Goal: Information Seeking & Learning: Check status

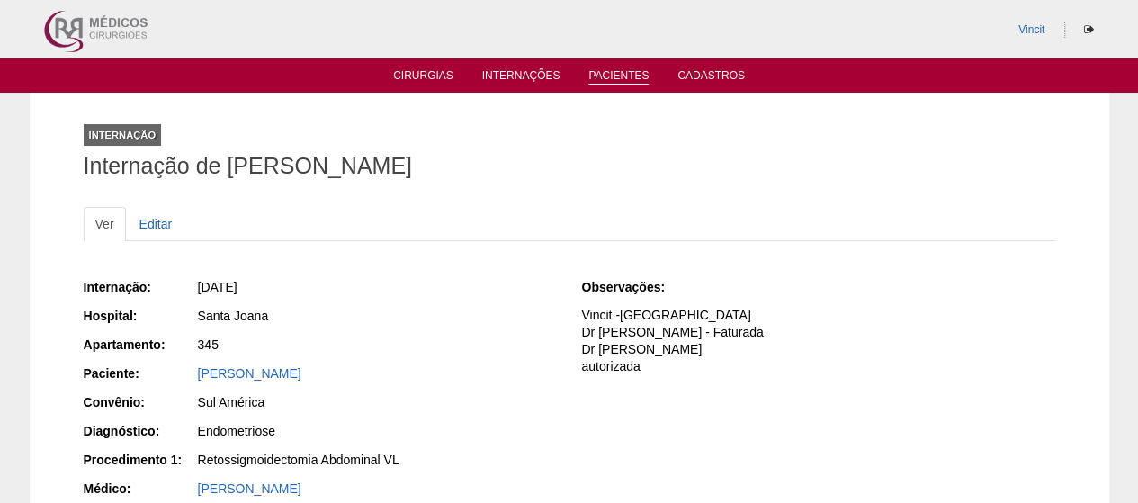
click at [621, 79] on link "Pacientes" at bounding box center [619, 76] width 60 height 15
click at [619, 73] on link "Pacientes" at bounding box center [619, 76] width 60 height 15
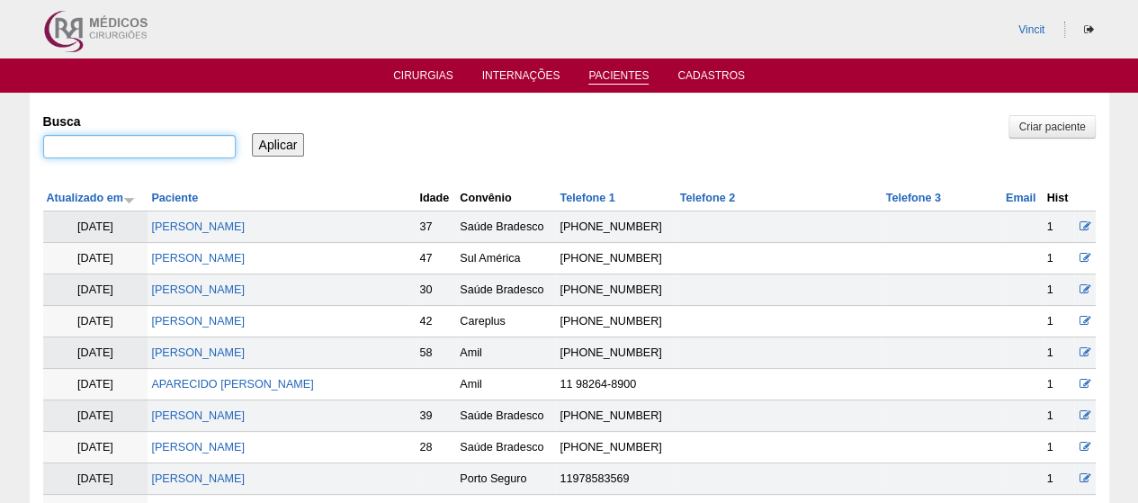
drag, startPoint x: 197, startPoint y: 148, endPoint x: 221, endPoint y: 154, distance: 24.9
click at [197, 148] on input "Busca" at bounding box center [139, 146] width 193 height 23
paste input "[PERSON_NAME] E [PERSON_NAME]"
type input "ISABELLA VILAR E OLIVIERA"
click at [274, 157] on div "Busca ISABELLA VILAR E OLIVIERA Aplicar" at bounding box center [569, 136] width 1053 height 61
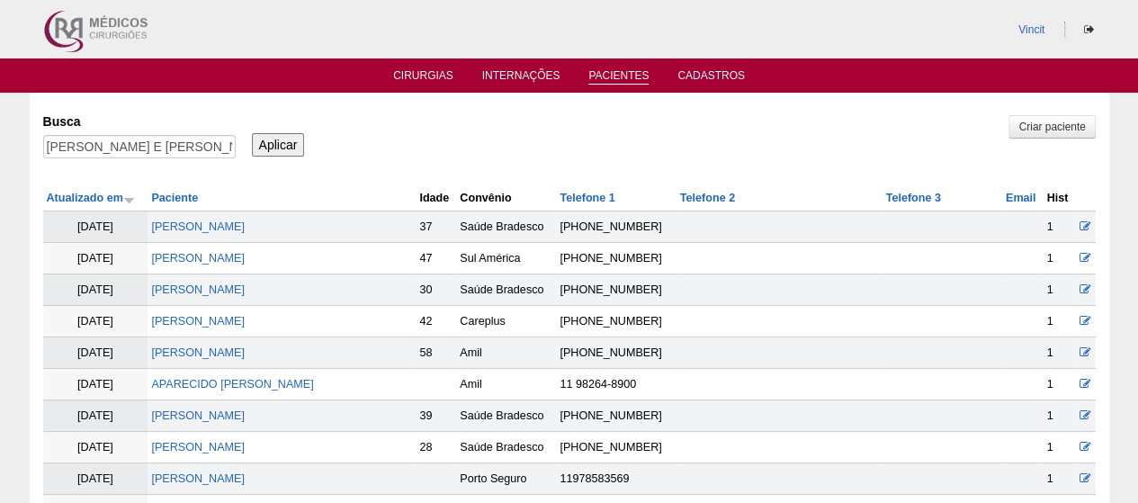
click at [280, 139] on input "Aplicar" at bounding box center [278, 144] width 53 height 23
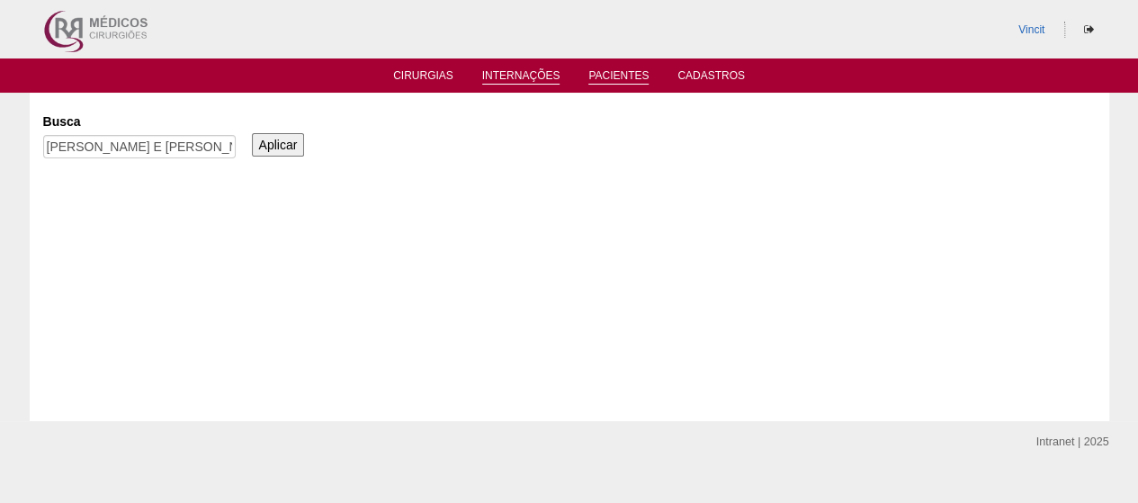
click at [542, 73] on link "Internações" at bounding box center [521, 76] width 78 height 15
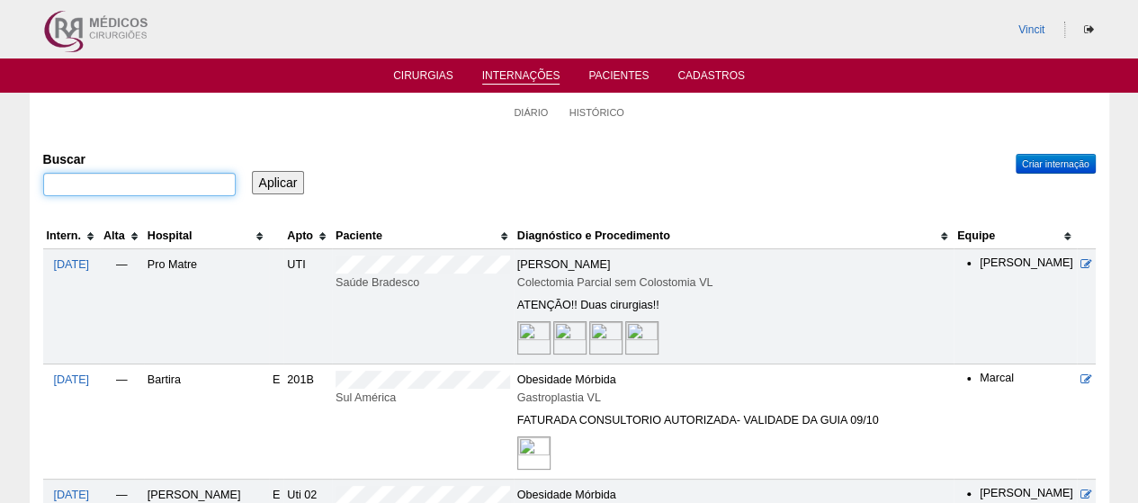
click at [188, 183] on input "Buscar" at bounding box center [139, 184] width 193 height 23
paste input "ISABELLA VILAR E OLIVIERA"
type input "ISABELLA VILAR E OLIVIERA"
click at [279, 184] on input "Aplicar" at bounding box center [278, 182] width 53 height 23
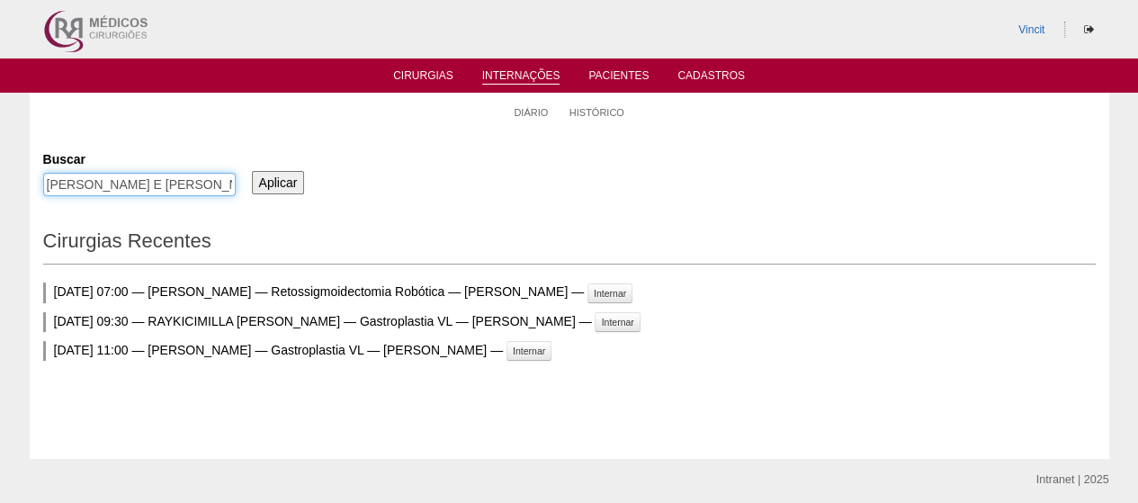
click at [86, 186] on input "ISABELLA VILAR E OLIVIERA" at bounding box center [139, 184] width 193 height 23
type input "[PERSON_NAME] E [PERSON_NAME]"
click at [288, 191] on input "Aplicar" at bounding box center [278, 182] width 53 height 23
click at [616, 71] on link "Pacientes" at bounding box center [619, 76] width 60 height 15
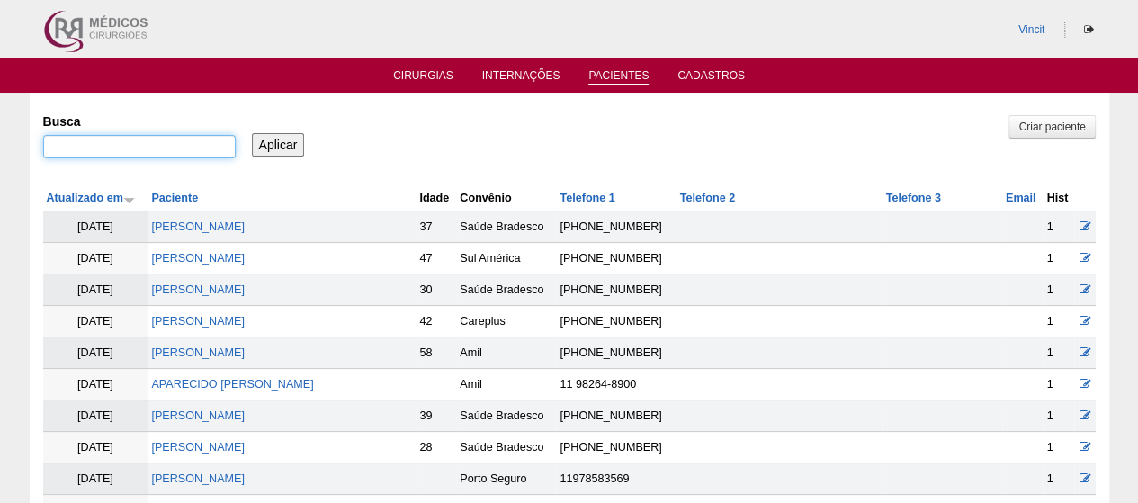
click at [202, 139] on input "Busca" at bounding box center [139, 146] width 193 height 23
paste input "ISABELLA VILAR E OLIVIERA"
type input "ISABELLA VILAR E OLIVIERA"
click at [277, 139] on input "Aplicar" at bounding box center [278, 144] width 53 height 23
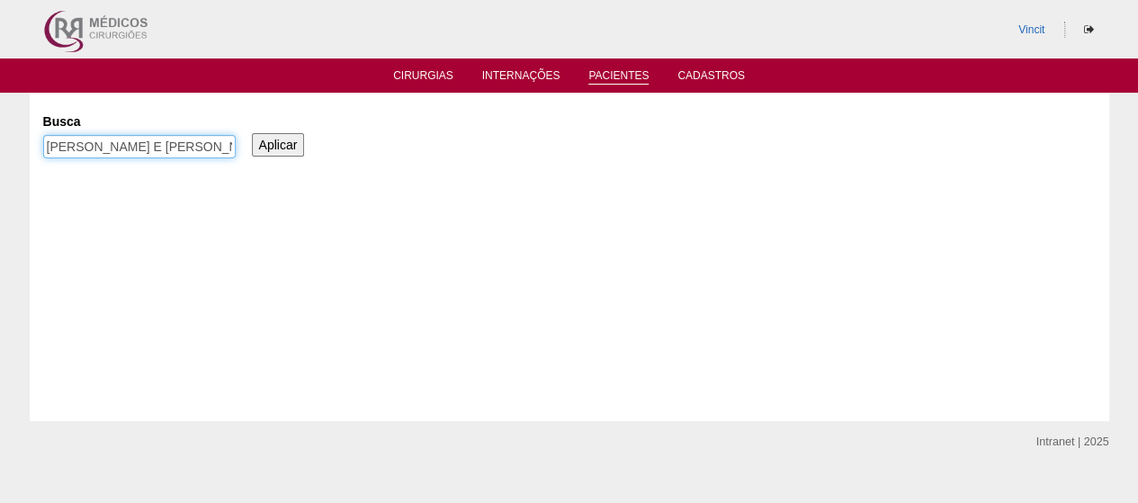
click at [92, 148] on input "[PERSON_NAME] E [PERSON_NAME]" at bounding box center [139, 146] width 193 height 23
type input "[PERSON_NAME] E [PERSON_NAME]"
click at [252, 133] on input "Aplicar" at bounding box center [278, 144] width 53 height 23
drag, startPoint x: 173, startPoint y: 140, endPoint x: 506, endPoint y: 111, distance: 334.3
click at [498, 131] on div "Busca [PERSON_NAME] E [PERSON_NAME] Aplicar" at bounding box center [569, 136] width 1053 height 61
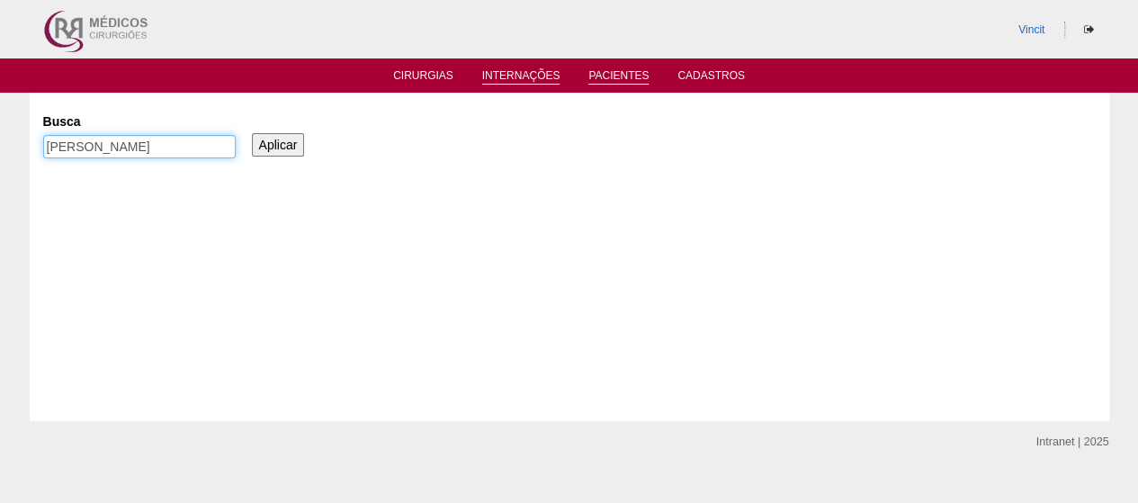
type input "[PERSON_NAME]"
click at [252, 133] on input "Aplicar" at bounding box center [278, 144] width 53 height 23
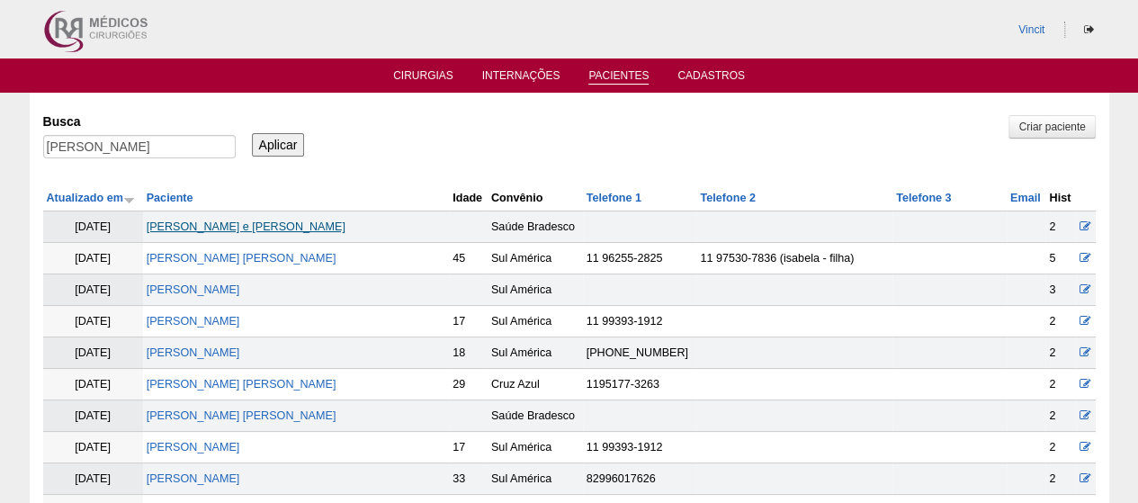
click at [247, 224] on link "[PERSON_NAME] e [PERSON_NAME]" at bounding box center [246, 226] width 199 height 13
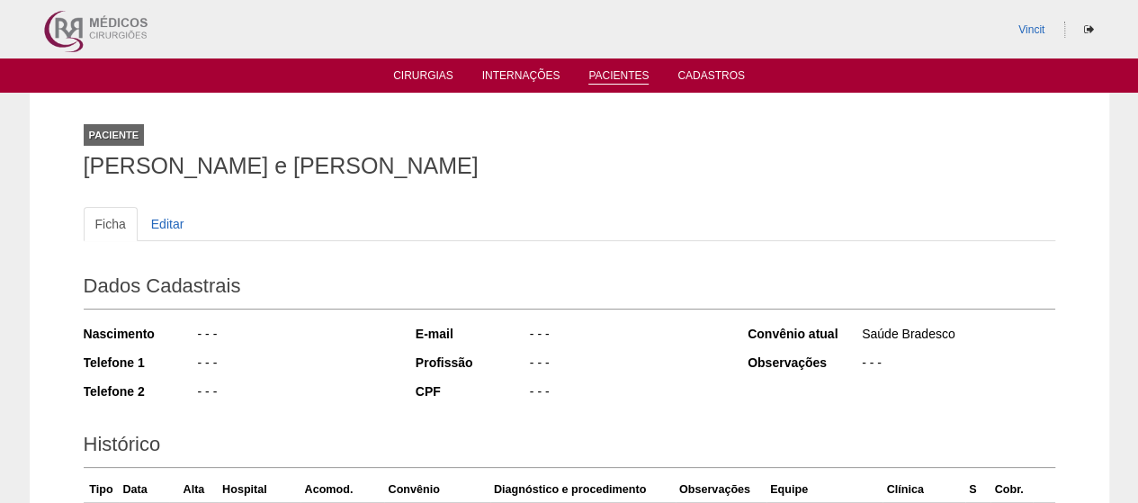
click at [621, 76] on link "Pacientes" at bounding box center [619, 76] width 60 height 15
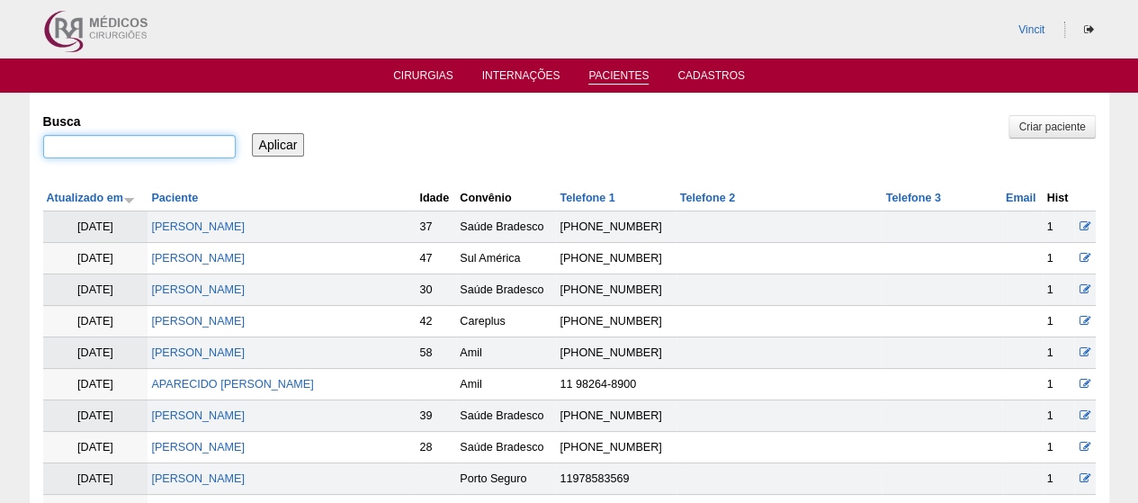
click at [130, 148] on input "Busca" at bounding box center [139, 146] width 193 height 23
paste input "[PERSON_NAME] DOS [PERSON_NAME]"
type input "LUANA ROCHA DOS SANTOS"
click at [283, 143] on input "Aplicar" at bounding box center [278, 144] width 53 height 23
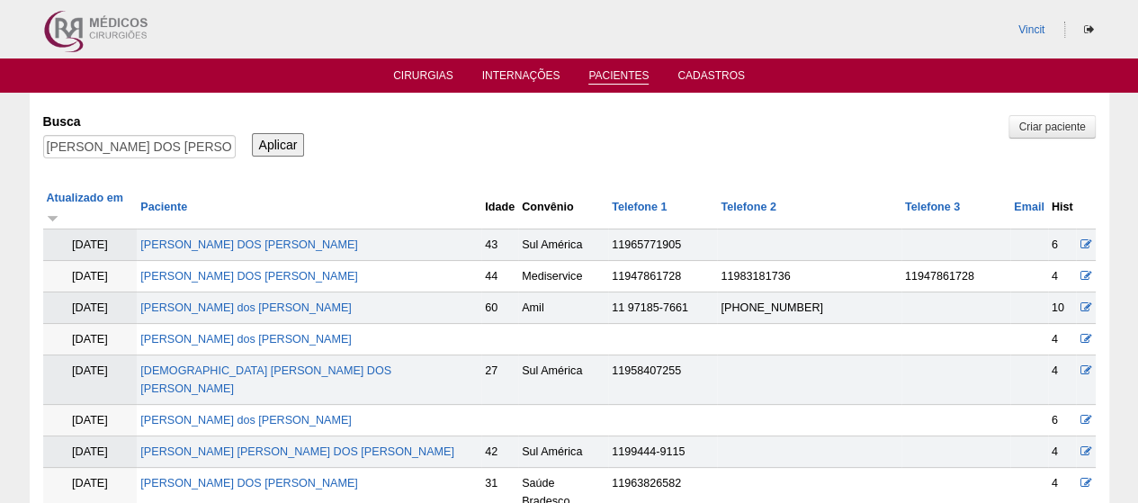
click at [211, 327] on td "Luana Rocha dos santos" at bounding box center [309, 339] width 345 height 31
click at [225, 333] on link "Luana Rocha dos santos" at bounding box center [245, 339] width 211 height 13
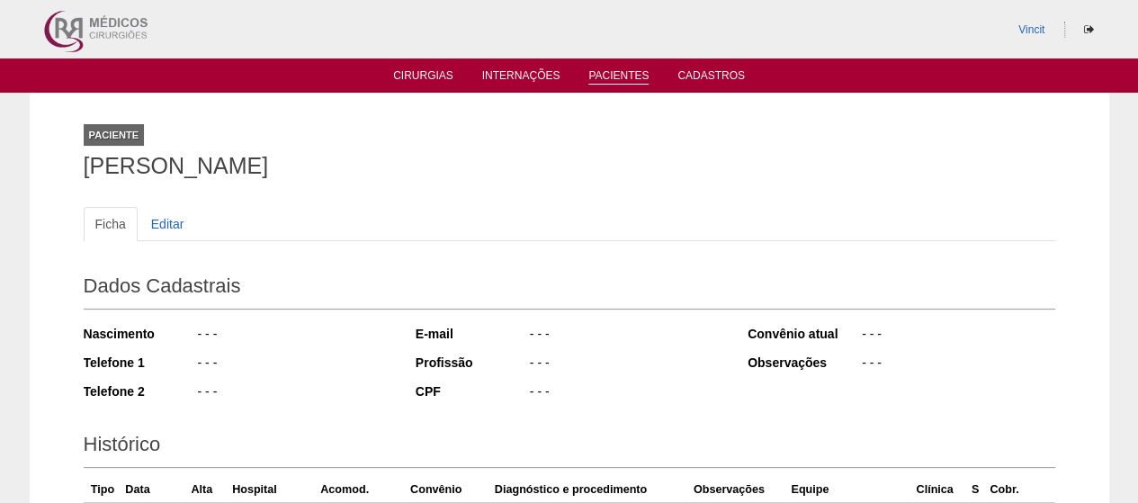
click at [621, 72] on link "Pacientes" at bounding box center [619, 76] width 60 height 15
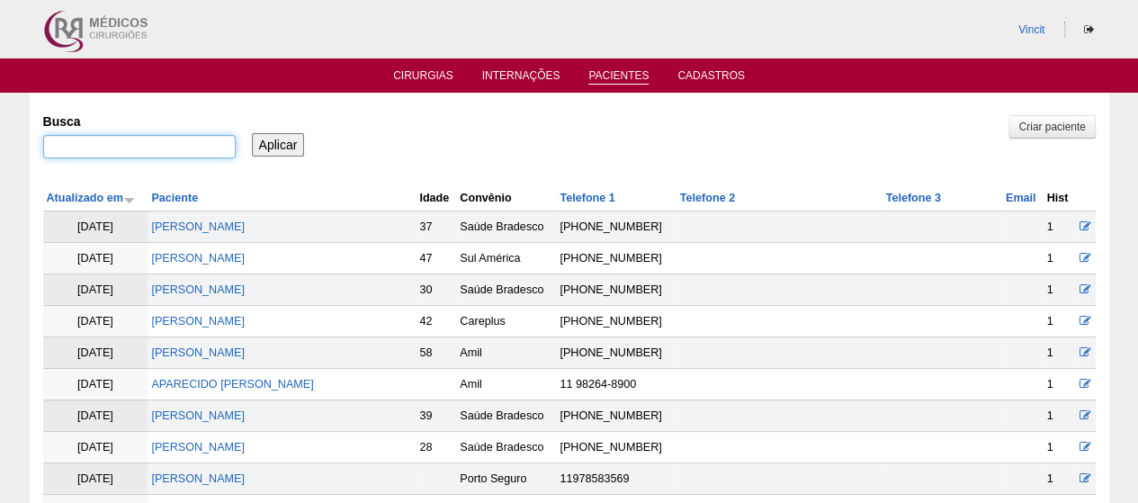
click at [209, 155] on input "Busca" at bounding box center [139, 146] width 193 height 23
paste input "ROSEANE APARECIDA BARBOSA"
type input "ROSEANE APARECIDA BARBOSA"
click at [268, 147] on input "Aplicar" at bounding box center [278, 144] width 53 height 23
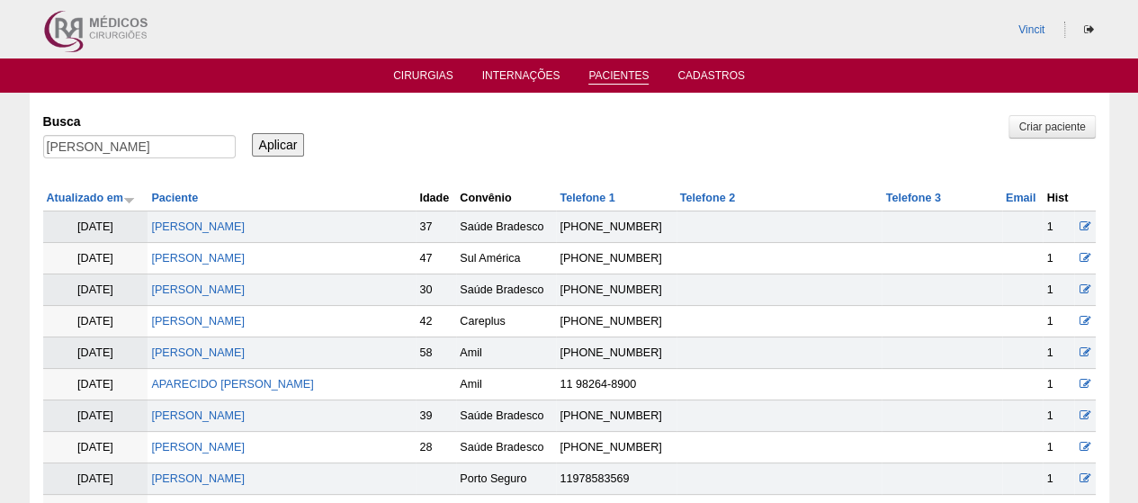
scroll to position [0, 0]
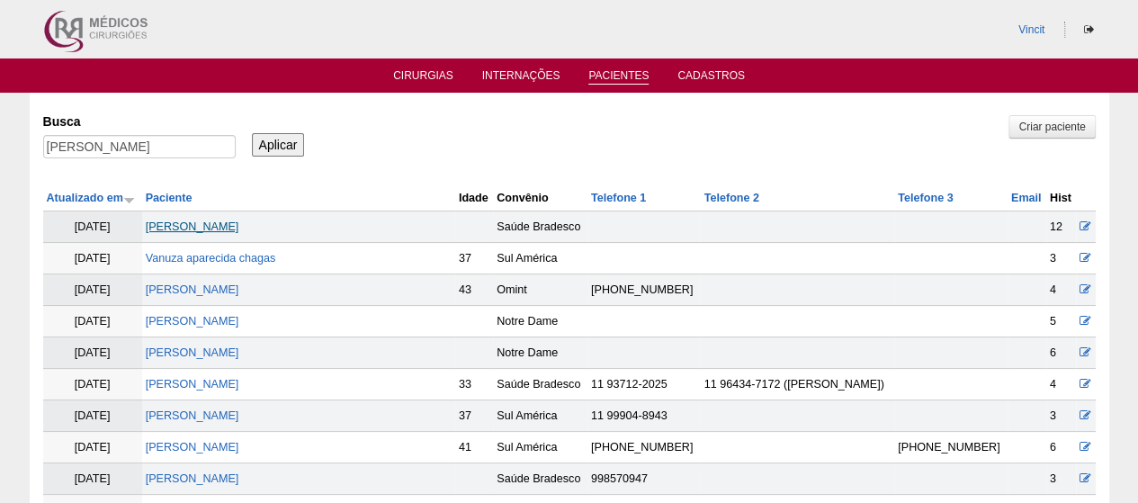
click at [234, 228] on link "[PERSON_NAME]" at bounding box center [193, 226] width 94 height 13
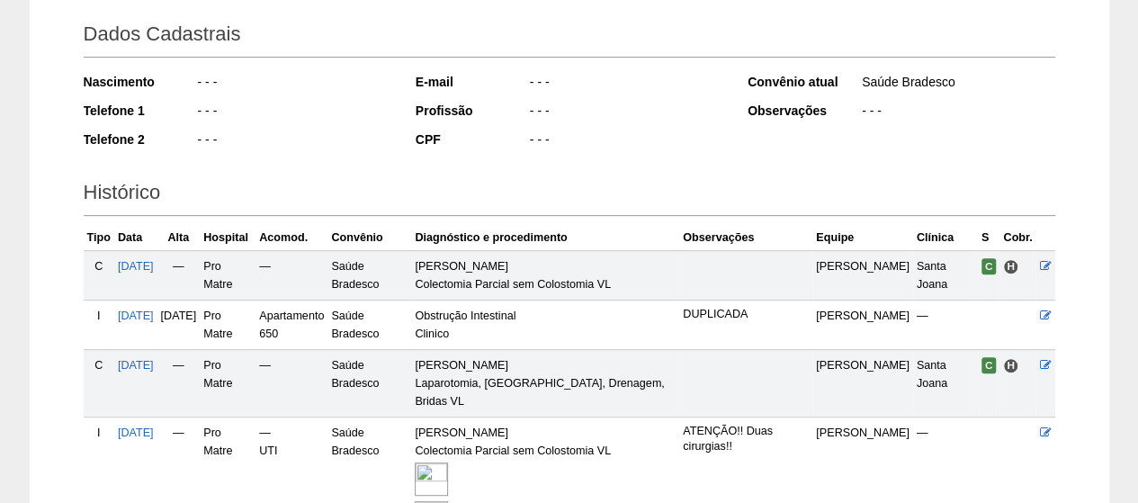
scroll to position [68, 0]
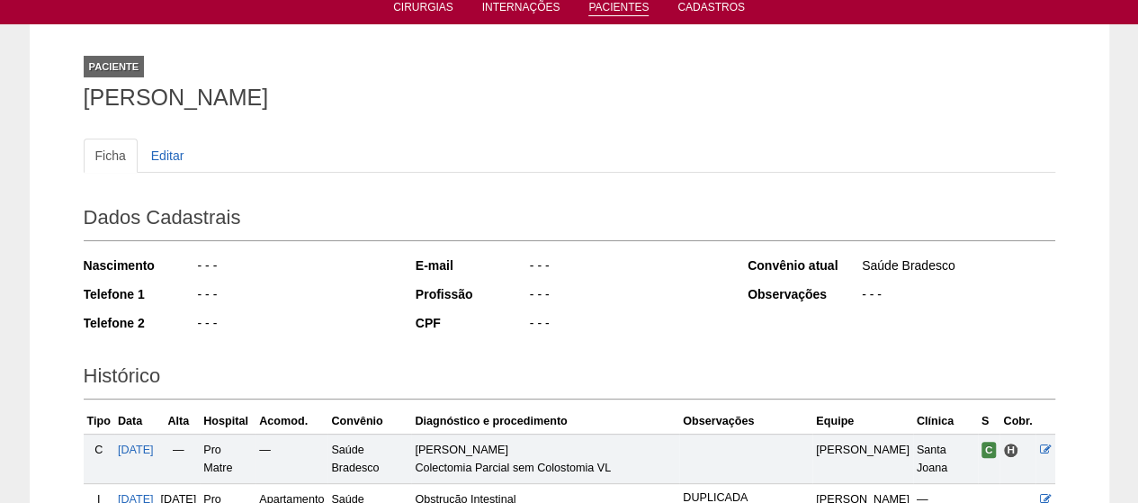
click at [620, 5] on link "Pacientes" at bounding box center [619, 8] width 60 height 15
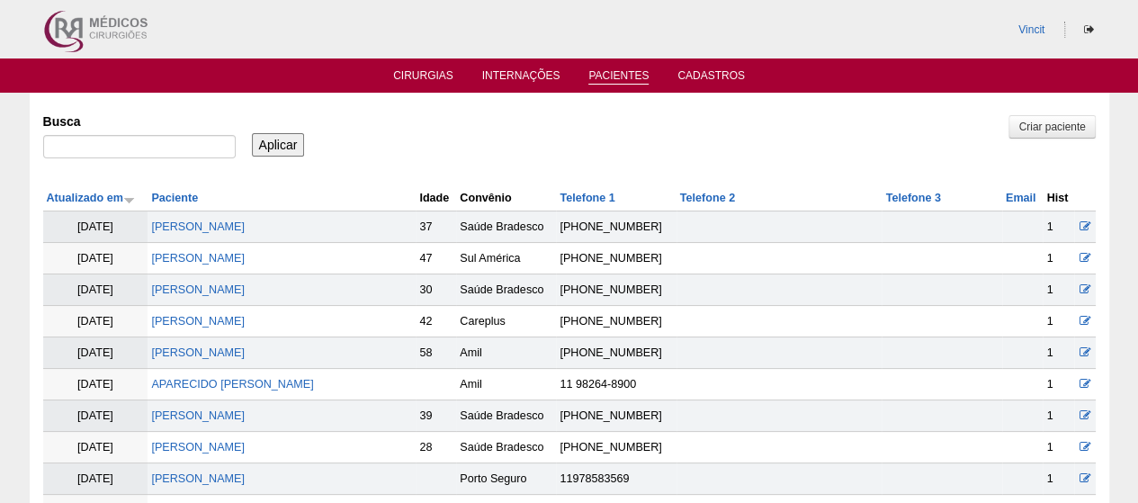
click at [91, 165] on div at bounding box center [139, 151] width 193 height 32
click at [137, 139] on input "Busca" at bounding box center [139, 146] width 193 height 23
paste input "[PERSON_NAME]"
type input "KELITA MOREIRA LUNA DA ROCHA"
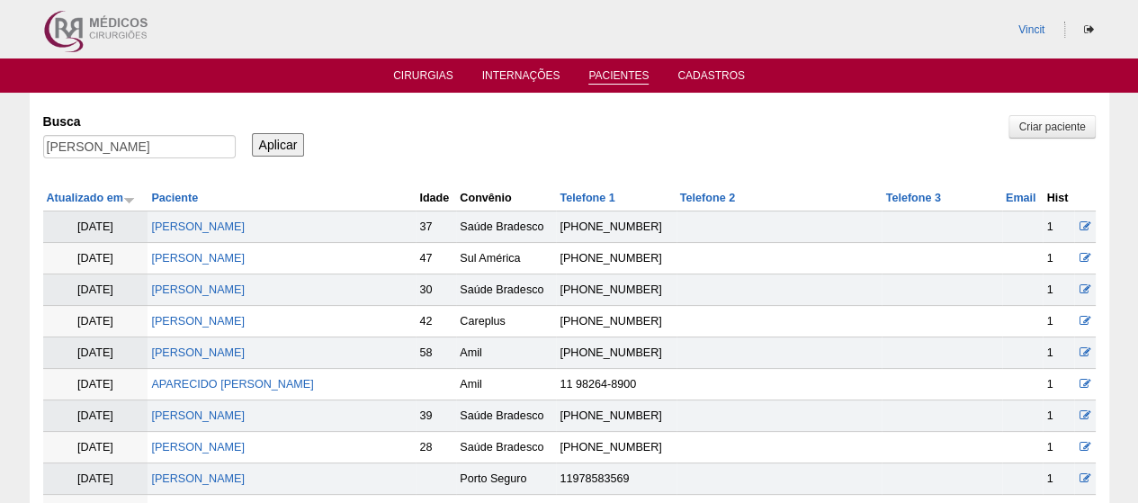
scroll to position [0, 0]
click at [286, 144] on input "Aplicar" at bounding box center [278, 144] width 53 height 23
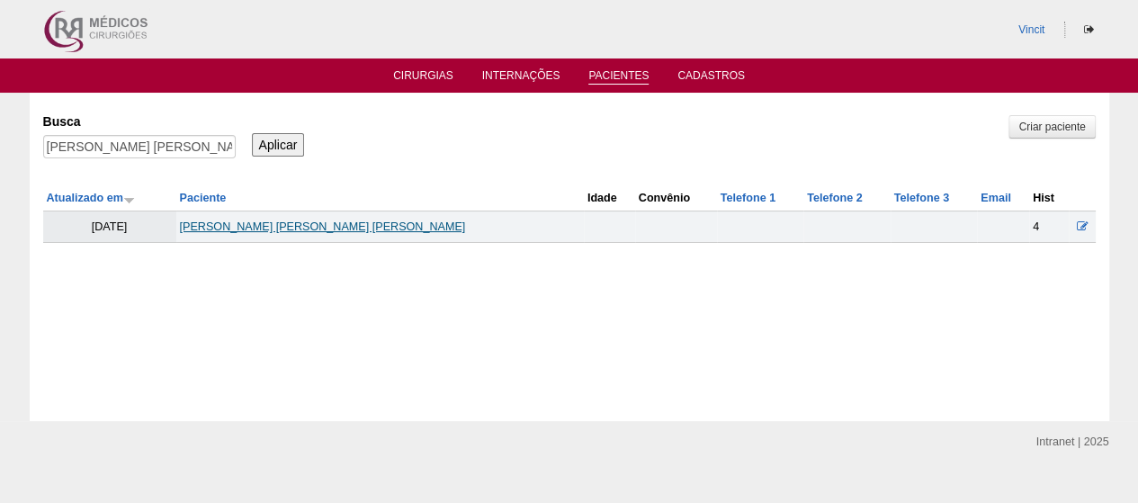
click at [321, 226] on link "Kelita Moreira Luna da Rocha" at bounding box center [323, 226] width 286 height 13
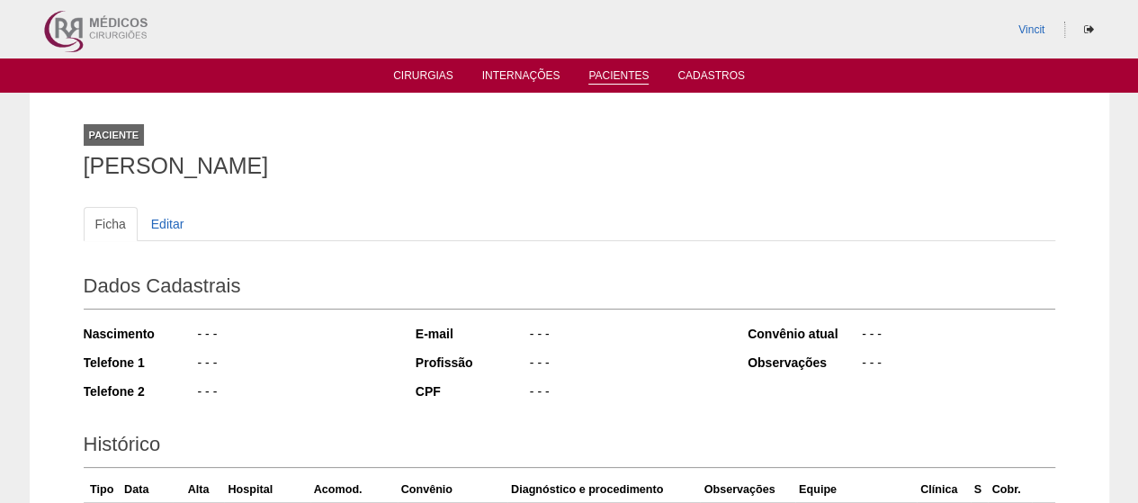
click at [605, 78] on link "Pacientes" at bounding box center [619, 76] width 60 height 15
click at [601, 71] on link "Pacientes" at bounding box center [619, 76] width 60 height 15
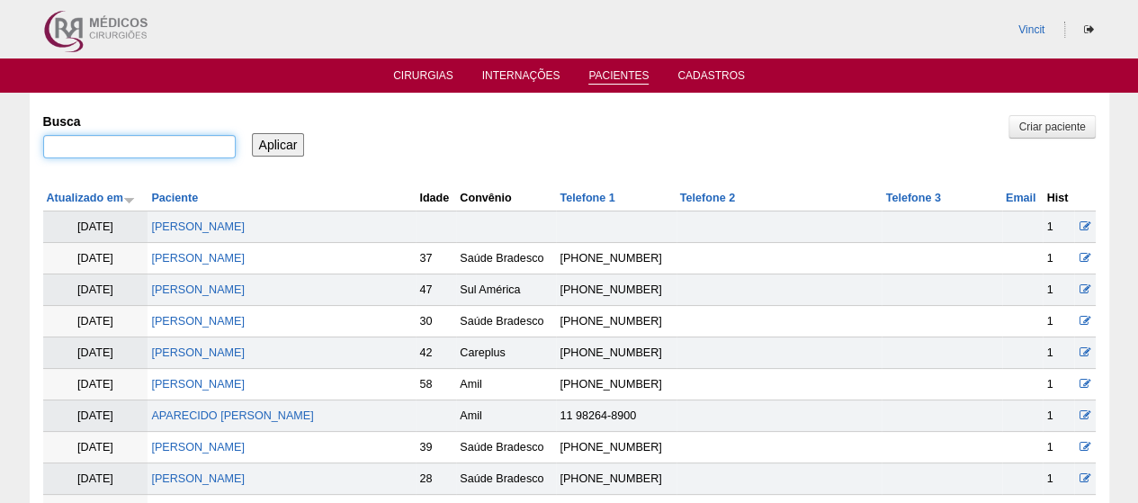
drag, startPoint x: 197, startPoint y: 137, endPoint x: 207, endPoint y: 147, distance: 14.0
click at [197, 137] on input "Busca" at bounding box center [139, 146] width 193 height 23
paste input "GISELE GOMES DOS SANTOS"
type input "GISELE GOMES DOS SANTOS"
click at [293, 150] on input "Aplicar" at bounding box center [278, 144] width 53 height 23
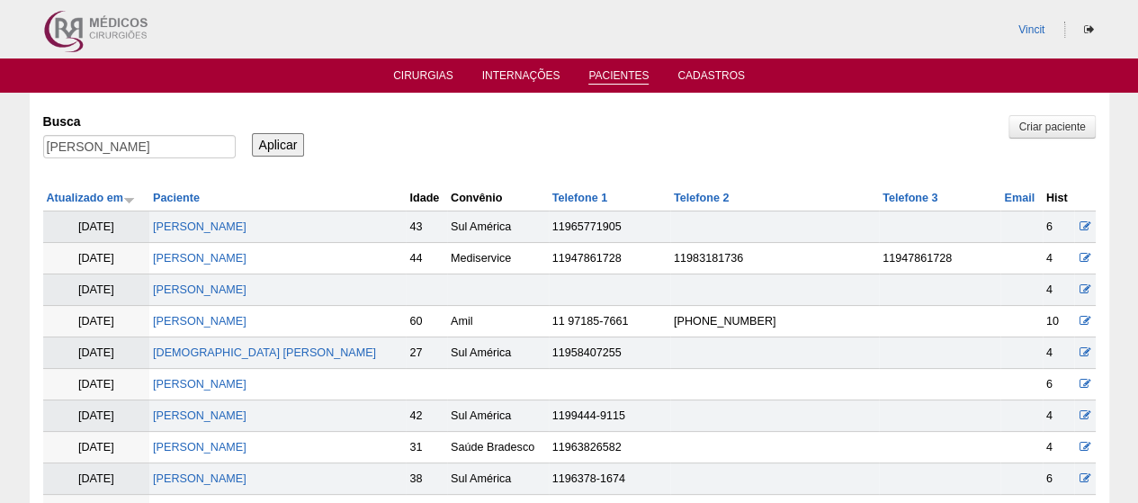
click at [259, 294] on td "[PERSON_NAME]" at bounding box center [277, 289] width 256 height 31
click at [247, 291] on link "[PERSON_NAME]" at bounding box center [200, 289] width 94 height 13
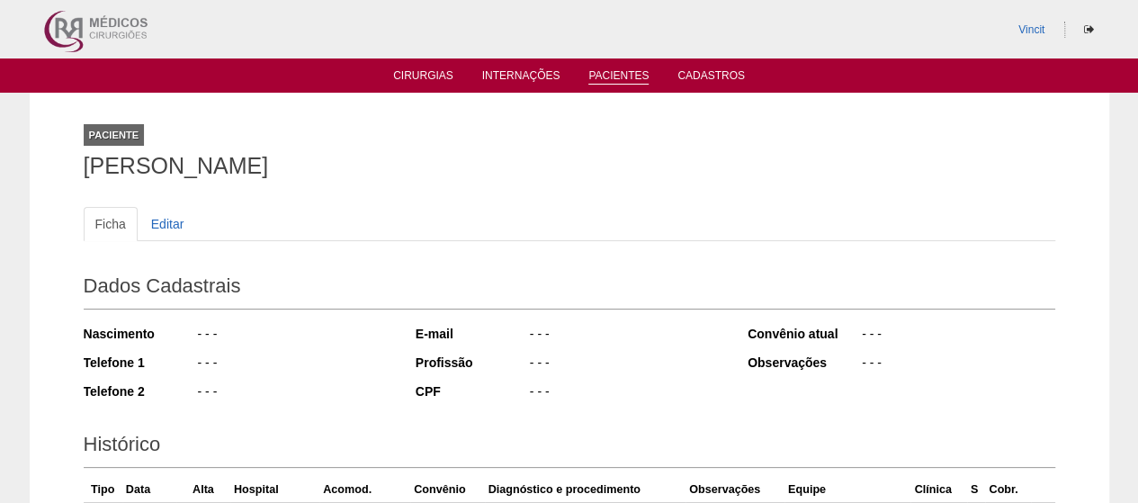
click at [607, 69] on link "Pacientes" at bounding box center [619, 76] width 60 height 15
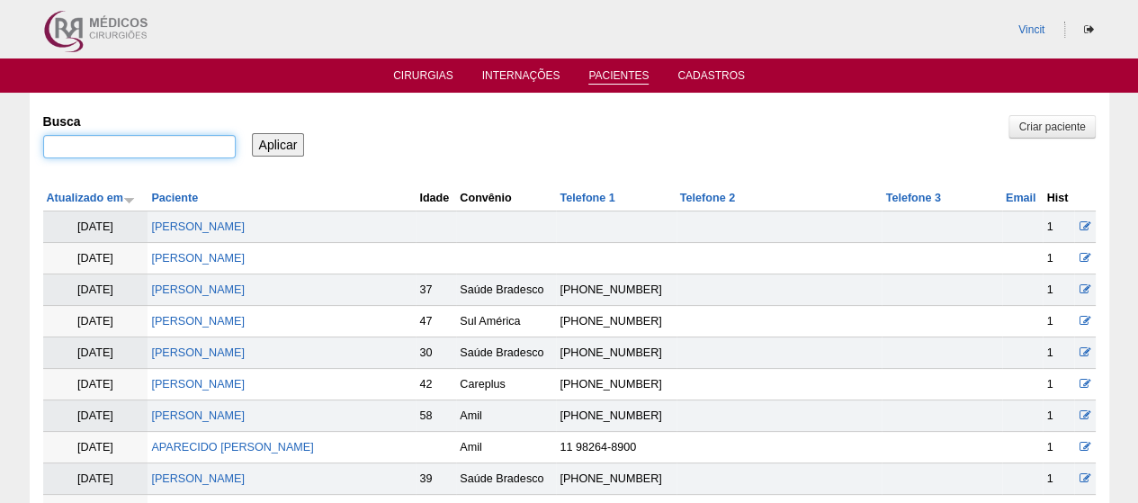
click at [164, 143] on input "Busca" at bounding box center [139, 146] width 193 height 23
paste input "ELAINE CRISTINA ALVES DA SILVA"
type input "ELAINE CRISTINA ALVES DA SILVA"
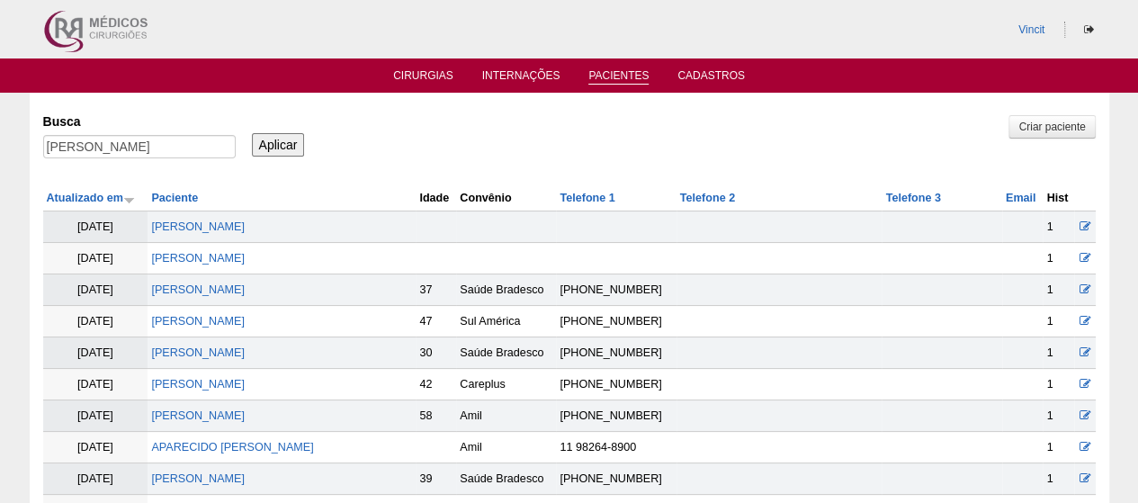
click at [284, 138] on input "Aplicar" at bounding box center [278, 144] width 53 height 23
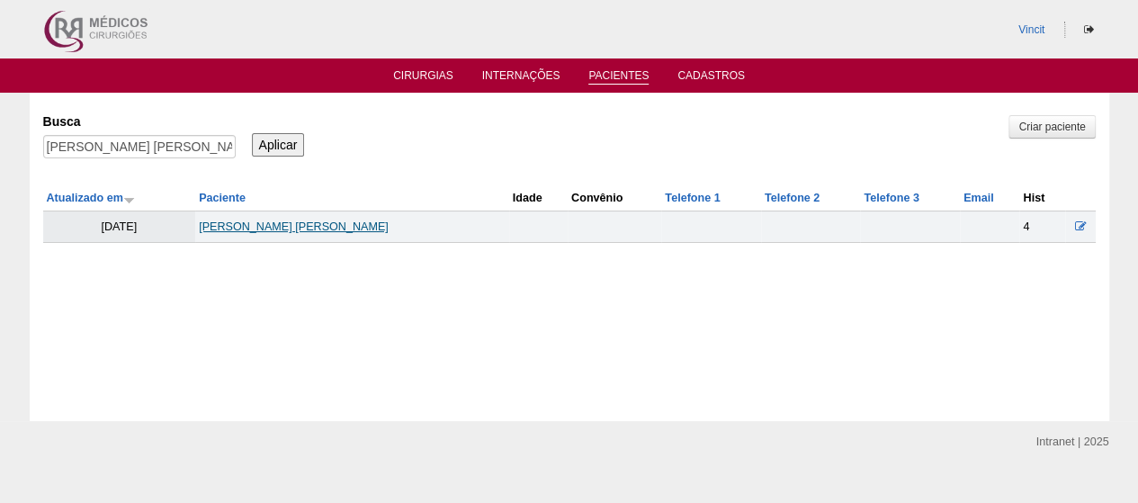
click at [257, 220] on link "[PERSON_NAME]" at bounding box center [294, 226] width 190 height 13
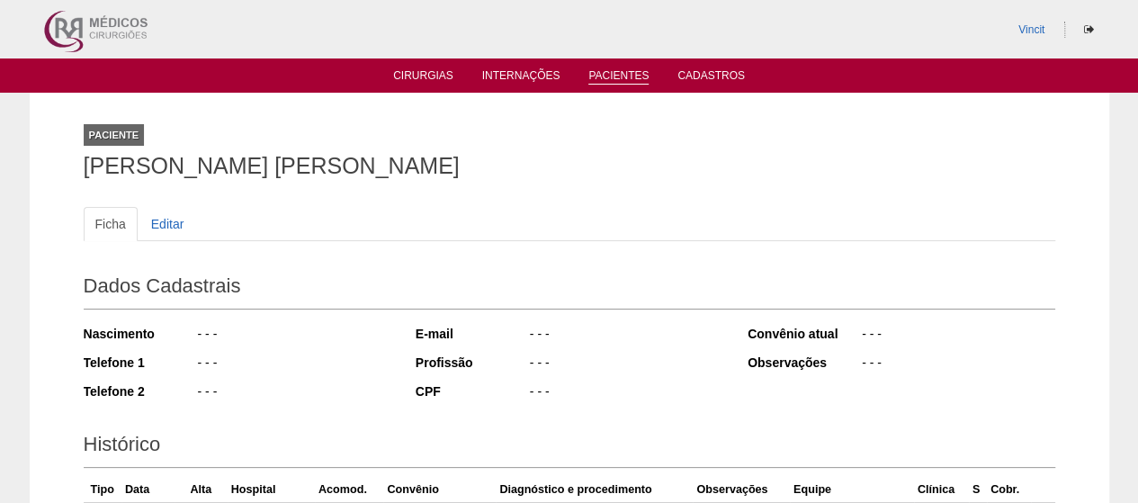
click at [624, 78] on link "Pacientes" at bounding box center [619, 76] width 60 height 15
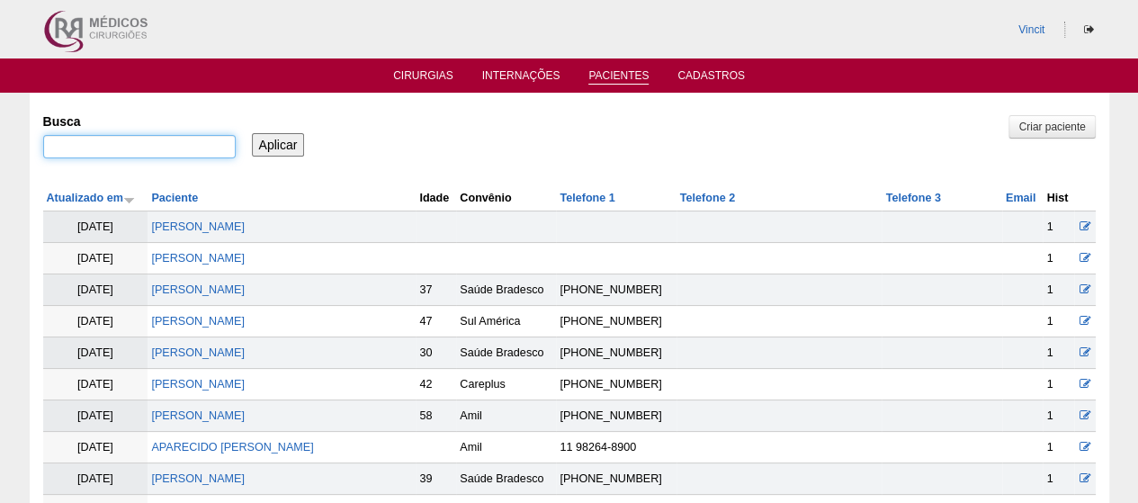
click at [193, 142] on input "Busca" at bounding box center [139, 146] width 193 height 23
type input "ELIANE CORREIA"
click at [252, 133] on input "Aplicar" at bounding box center [278, 144] width 53 height 23
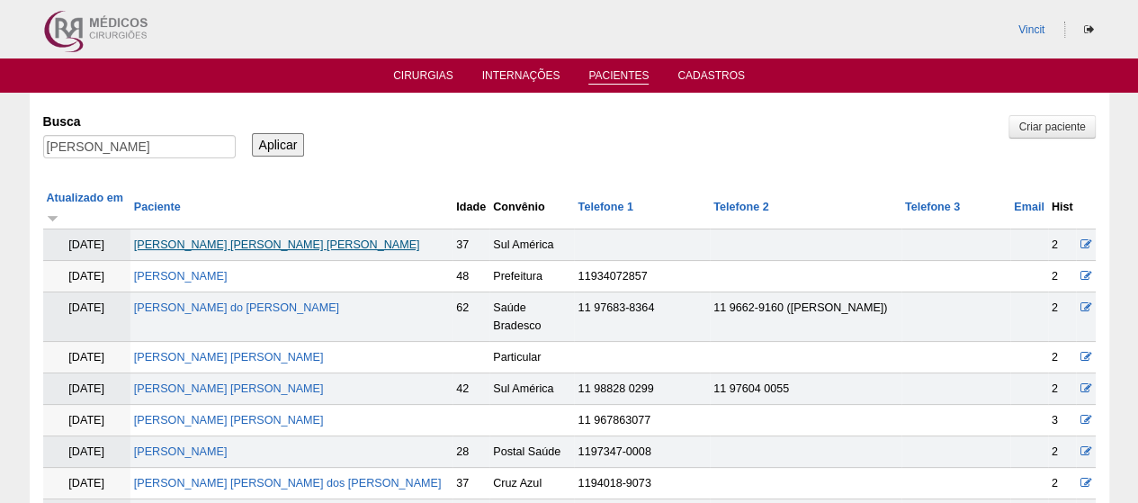
click at [212, 238] on link "[PERSON_NAME]" at bounding box center [277, 244] width 286 height 13
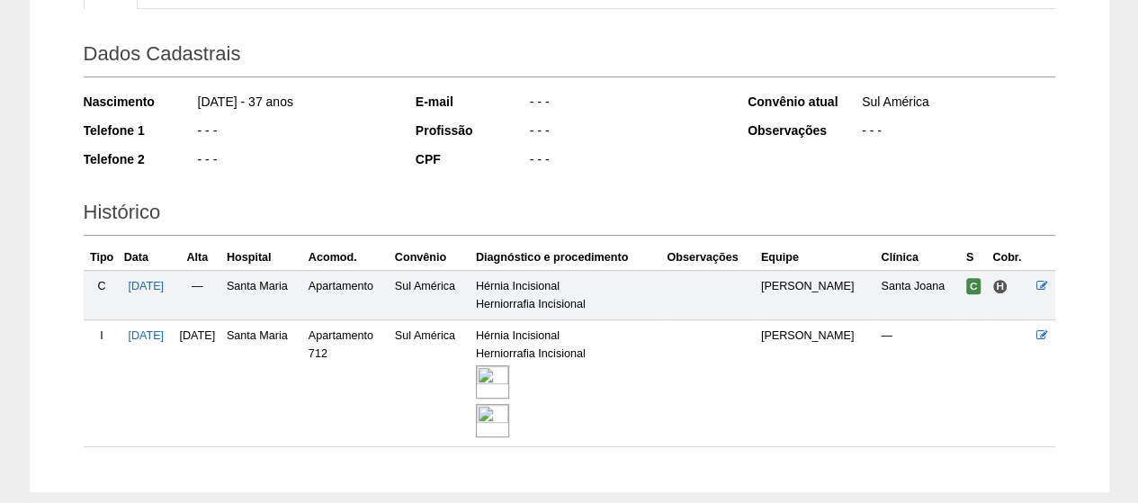
scroll to position [326, 0]
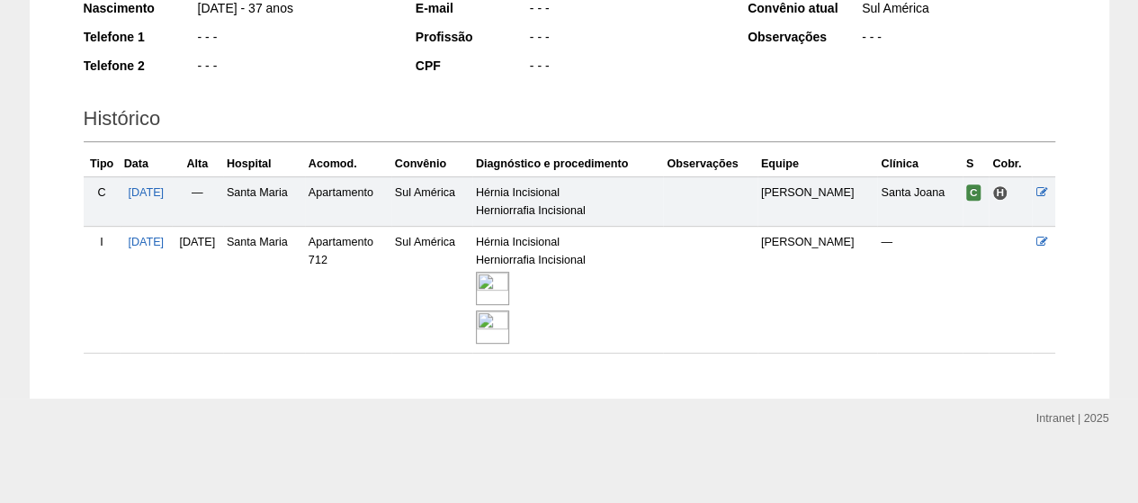
click at [509, 274] on img at bounding box center [492, 288] width 33 height 33
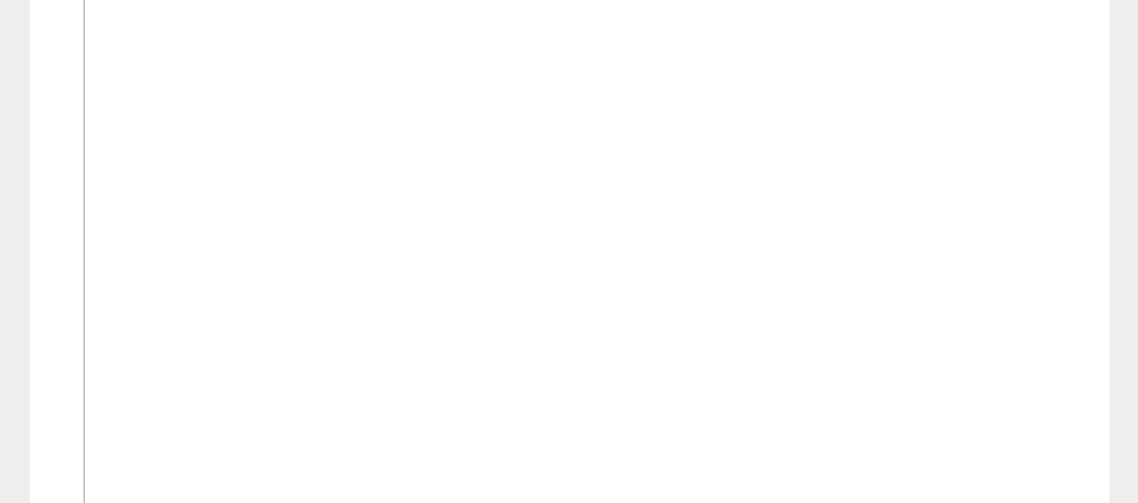
scroll to position [810, 0]
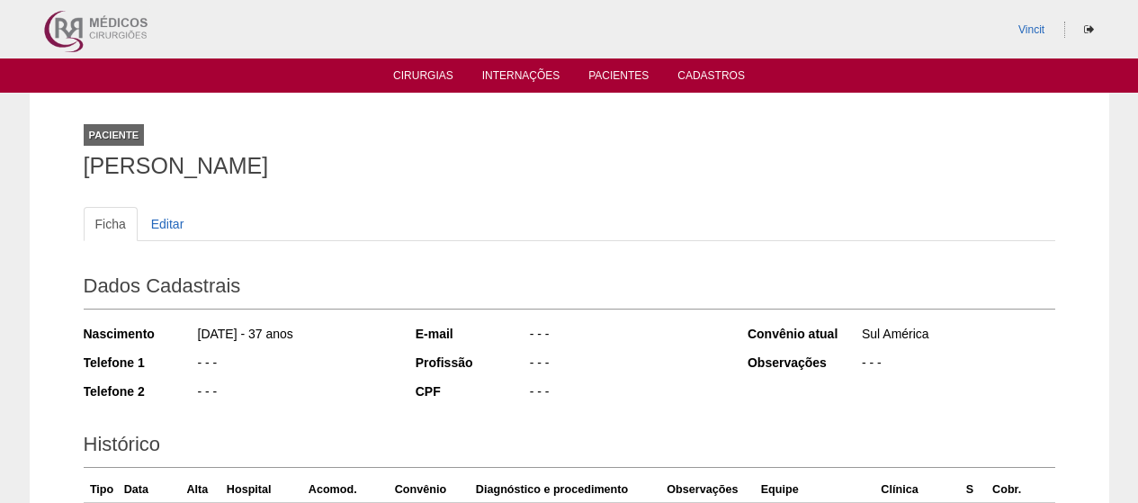
scroll to position [324, 0]
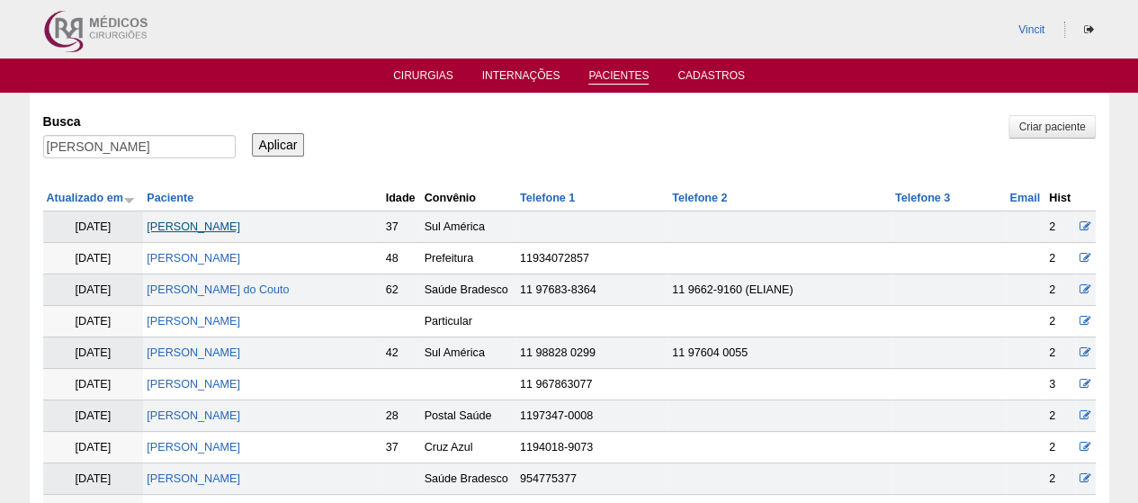
click at [240, 220] on link "[PERSON_NAME]" at bounding box center [194, 226] width 94 height 13
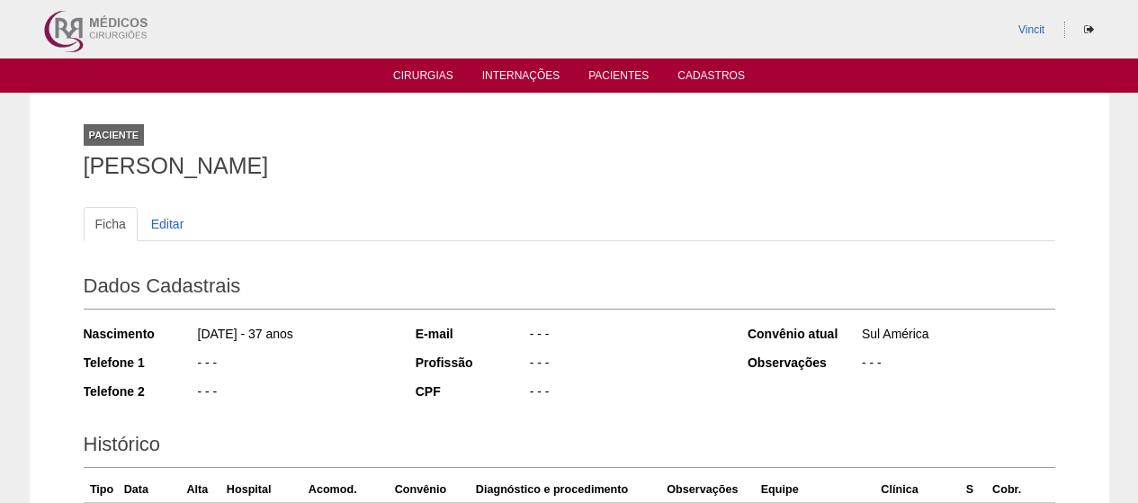
scroll to position [326, 0]
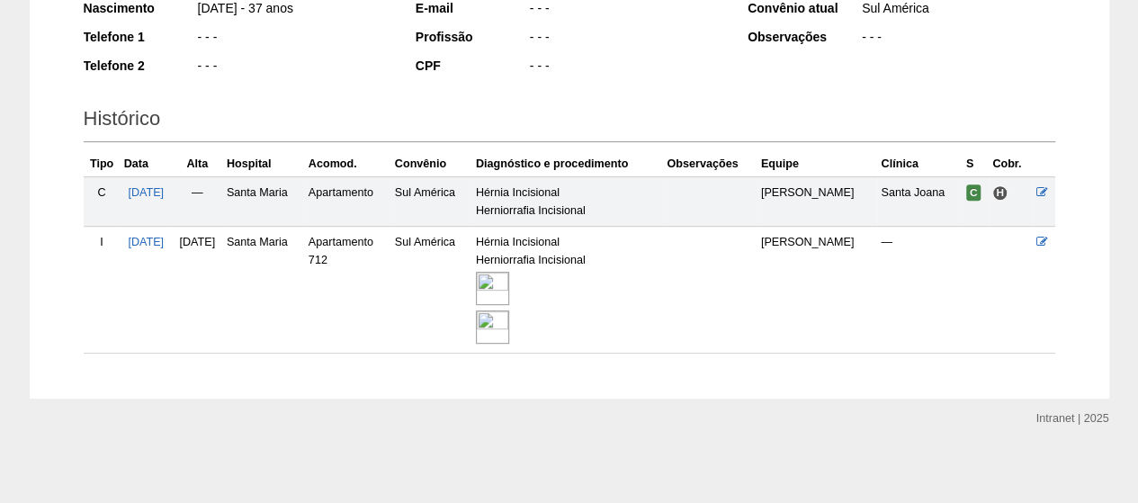
click at [509, 280] on img at bounding box center [492, 288] width 33 height 33
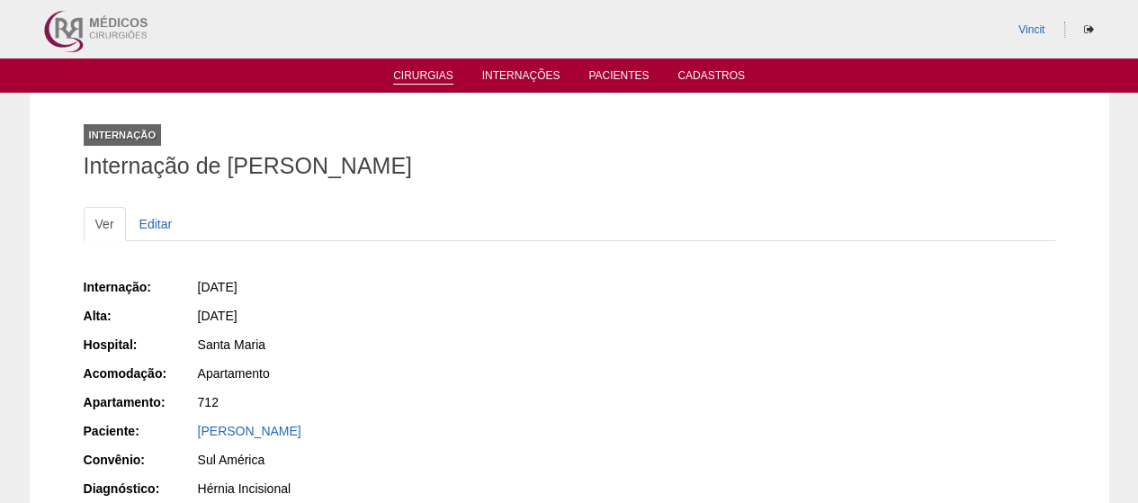
click at [429, 78] on link "Cirurgias" at bounding box center [423, 76] width 60 height 15
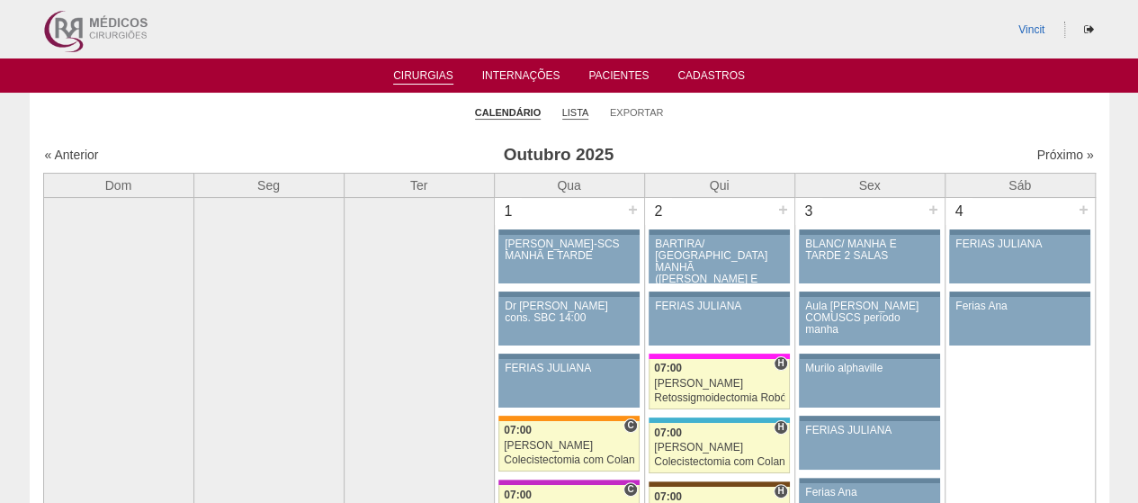
click at [568, 112] on link "Lista" at bounding box center [575, 112] width 27 height 13
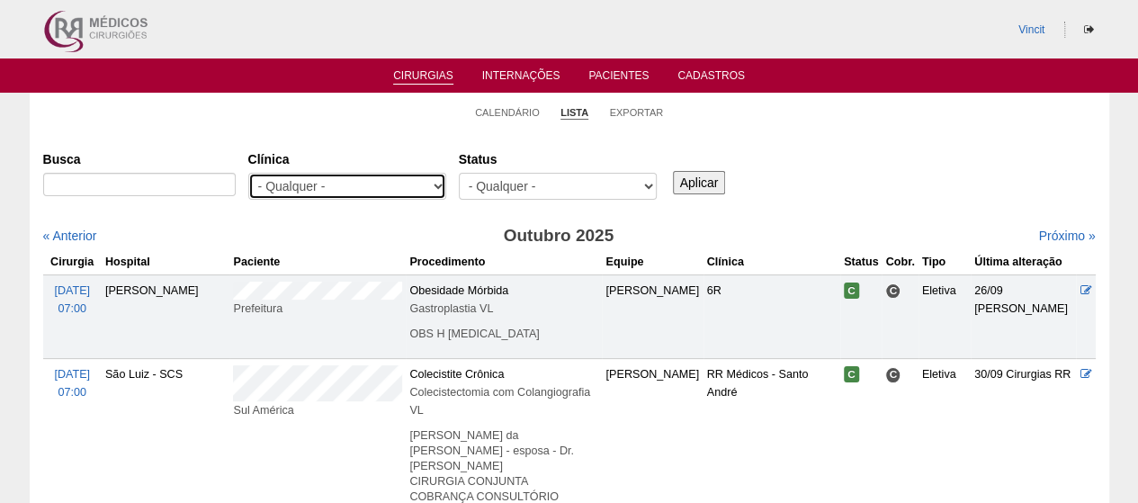
click at [326, 188] on select "- Qualquer - 6R Alphaville Assunção Bartira Brasil Christovão da Gama Cruz Azul…" at bounding box center [347, 186] width 198 height 27
select select "48"
click at [248, 173] on select "- Qualquer - 6R Alphaville Assunção Bartira Brasil Christovão da Gama Cruz Azul…" at bounding box center [347, 186] width 198 height 27
click at [696, 184] on input "Aplicar" at bounding box center [699, 182] width 53 height 23
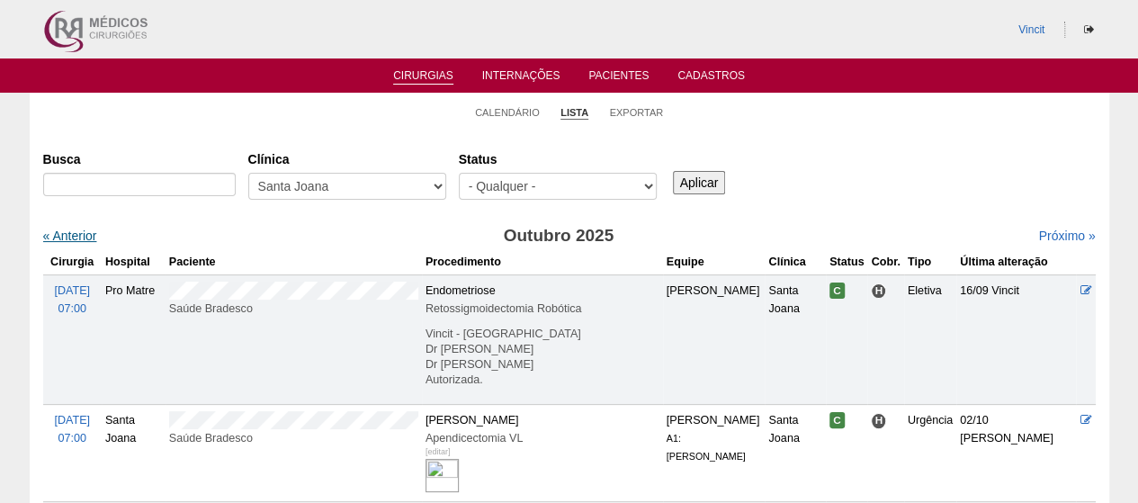
click at [65, 238] on link "« Anterior" at bounding box center [70, 236] width 54 height 14
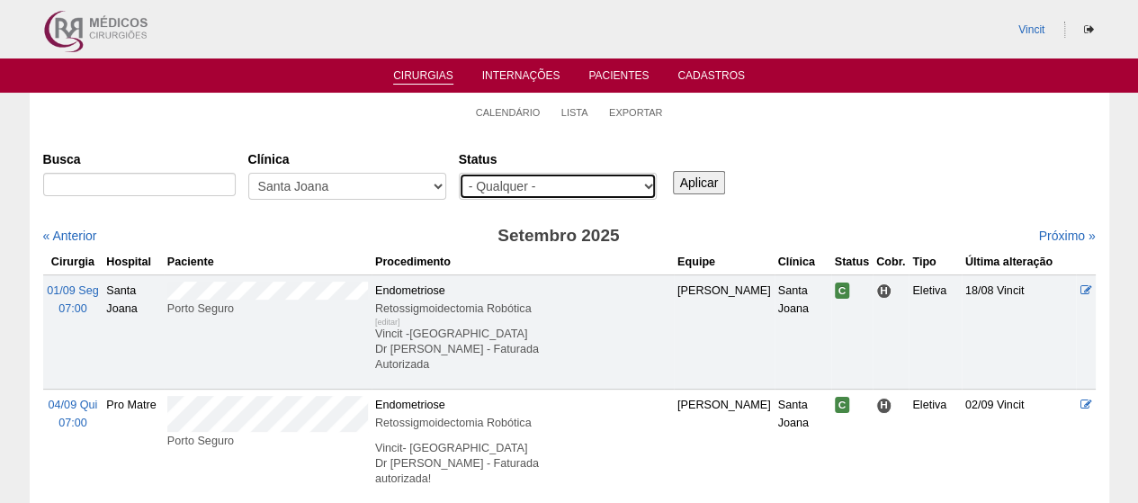
click at [565, 192] on select "- Qualquer - Reservada Confirmada Suspensa Cancelada" at bounding box center [558, 186] width 198 height 27
click at [561, 188] on select "- Qualquer - Reservada Confirmada Suspensa Cancelada" at bounding box center [558, 186] width 198 height 27
select select "conf"
click at [459, 173] on select "- Qualquer - Reservada Confirmada Suspensa Cancelada" at bounding box center [558, 186] width 198 height 27
click at [713, 171] on input "Aplicar" at bounding box center [699, 182] width 53 height 23
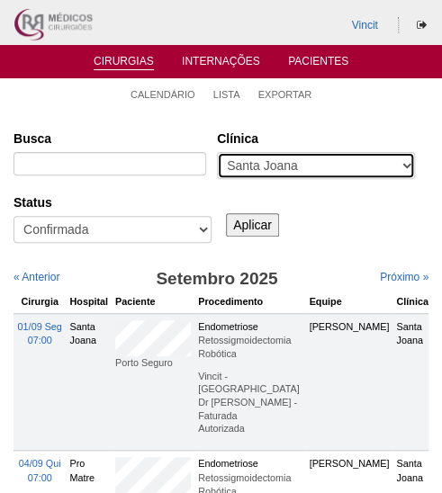
click at [217, 179] on select "- Qualquer - 6R Alphaville Assunção Bartira Brasil Christovão da Gama Cruz Azul…" at bounding box center [316, 165] width 198 height 27
select select "23"
click at [217, 179] on select "- Qualquer - 6R Alphaville Assunção Bartira Brasil Christovão da Gama Cruz Azul…" at bounding box center [316, 165] width 198 height 27
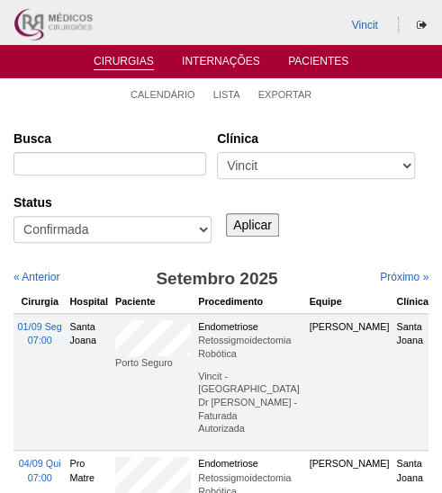
click at [241, 237] on input "Aplicar" at bounding box center [252, 224] width 53 height 23
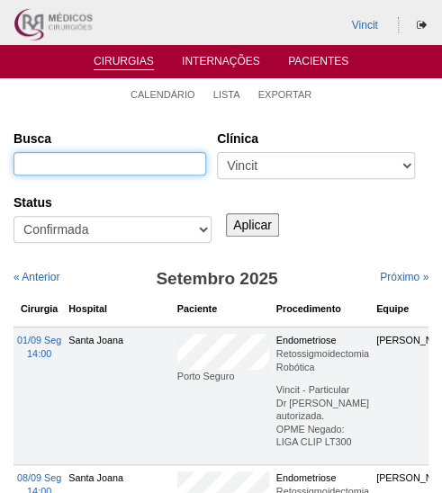
click at [91, 173] on input "Busca" at bounding box center [109, 163] width 193 height 23
type input "RETO"
click at [226, 213] on input "Aplicar" at bounding box center [252, 224] width 53 height 23
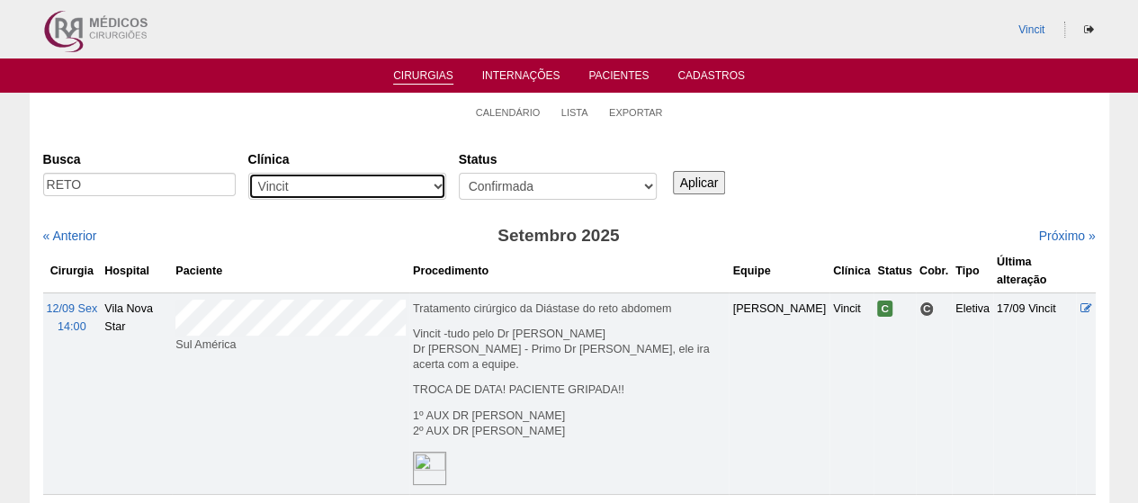
click at [307, 190] on select "- Qualquer - 6R Alphaville Assunção Bartira Brasil Christovão da Gama Cruz Azul…" at bounding box center [347, 186] width 198 height 27
select select "All"
click at [248, 173] on select "- Qualquer - 6R Alphaville Assunção Bartira Brasil Christovão da Gama Cruz Azul…" at bounding box center [347, 186] width 198 height 27
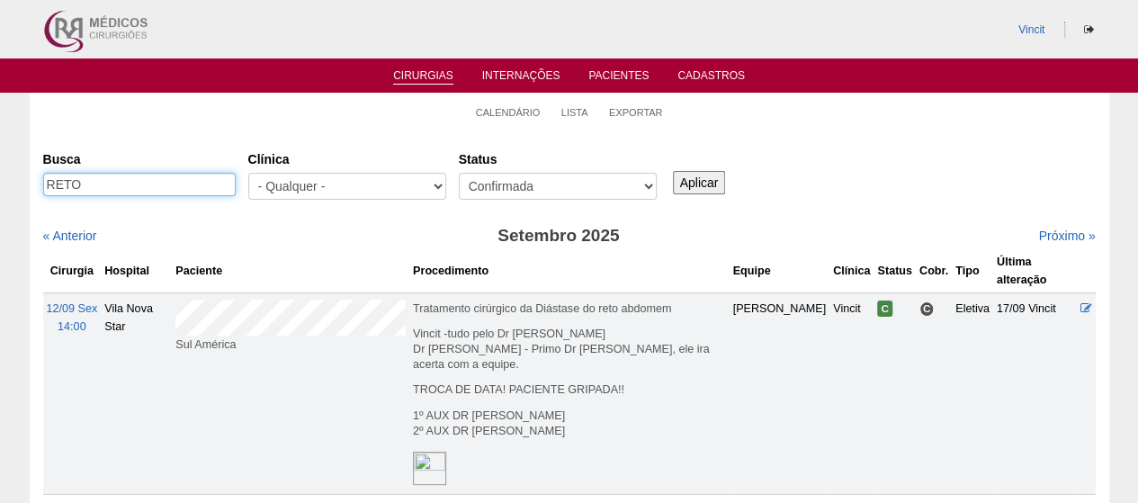
drag, startPoint x: 98, startPoint y: 188, endPoint x: 0, endPoint y: 186, distance: 98.1
click at [0, 186] on div "Calendário Lista Exportar Cirurgias Busca RETO Clínica - Qualquer - 6R Alphavil…" at bounding box center [569, 336] width 1138 height 487
type input "[DEMOGRAPHIC_DATA]"
click at [441, 171] on input "Aplicar" at bounding box center [699, 182] width 53 height 23
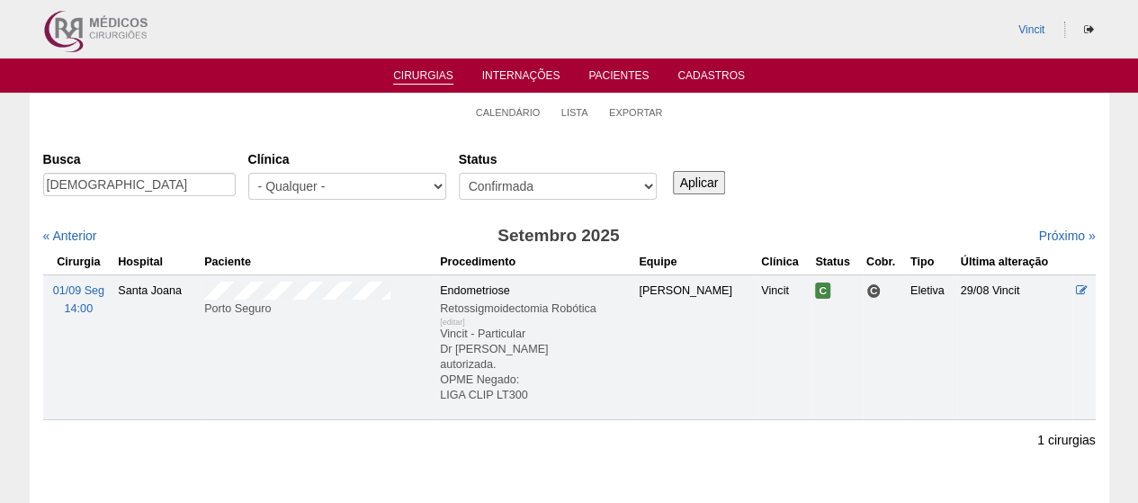
click at [721, 184] on input "Aplicar" at bounding box center [699, 182] width 53 height 23
click at [192, 175] on input "THAIS" at bounding box center [139, 184] width 193 height 23
drag, startPoint x: 184, startPoint y: 183, endPoint x: 7, endPoint y: 170, distance: 176.8
click at [0, 177] on div "Calendário Lista Exportar Cirurgias Busca THAIS Clínica - Qualquer - 6R Alphavi…" at bounding box center [569, 299] width 1138 height 412
type input "PERLA"
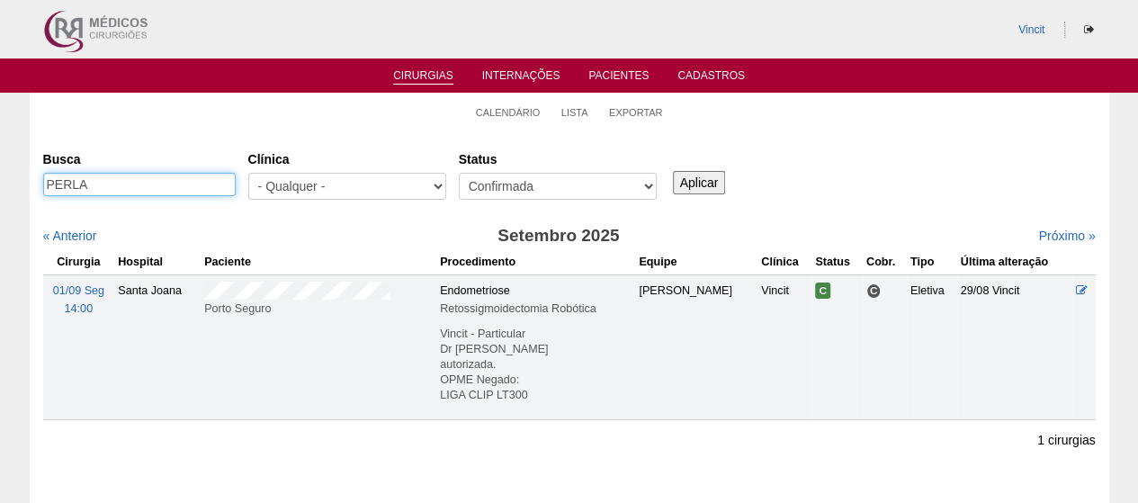
click at [673, 171] on input "Aplicar" at bounding box center [699, 182] width 53 height 23
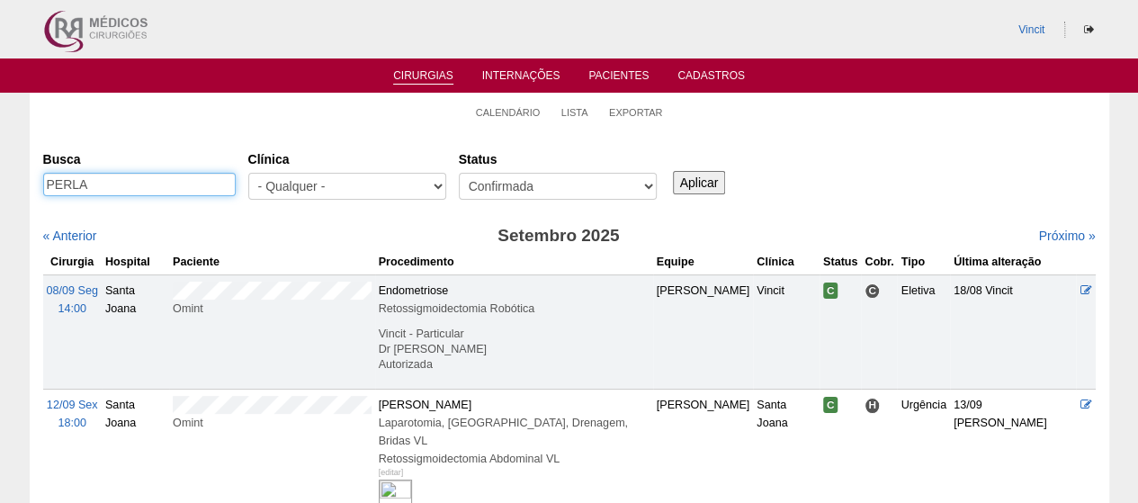
drag, startPoint x: 184, startPoint y: 184, endPoint x: 0, endPoint y: 193, distance: 184.7
click at [0, 193] on div "Calendário Lista Exportar Cirurgias Busca PERLA Clínica - Qualquer - 6R Alphavi…" at bounding box center [569, 369] width 1138 height 553
click at [148, 179] on input "[PERSON_NAME]" at bounding box center [139, 184] width 193 height 23
type input "[PERSON_NAME]"
click at [702, 190] on input "Aplicar" at bounding box center [699, 182] width 53 height 23
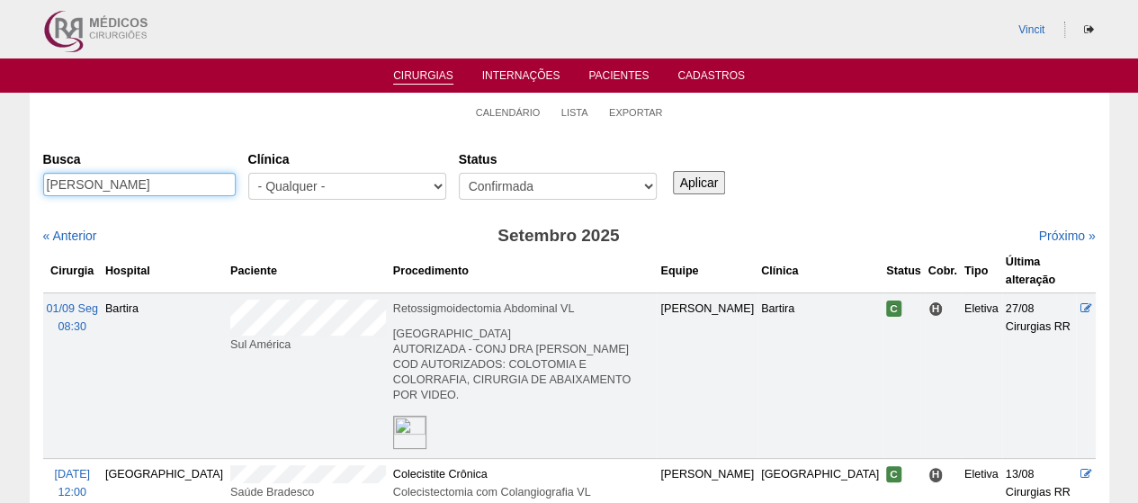
drag, startPoint x: 158, startPoint y: 181, endPoint x: 0, endPoint y: 179, distance: 158.4
click at [0, 181] on div "Calendário Lista Exportar Cirurgias [GEOGRAPHIC_DATA] [PERSON_NAME] [GEOGRAPHIC…" at bounding box center [569, 410] width 1138 height 634
type input "ALINE"
click at [673, 171] on input "Aplicar" at bounding box center [699, 182] width 53 height 23
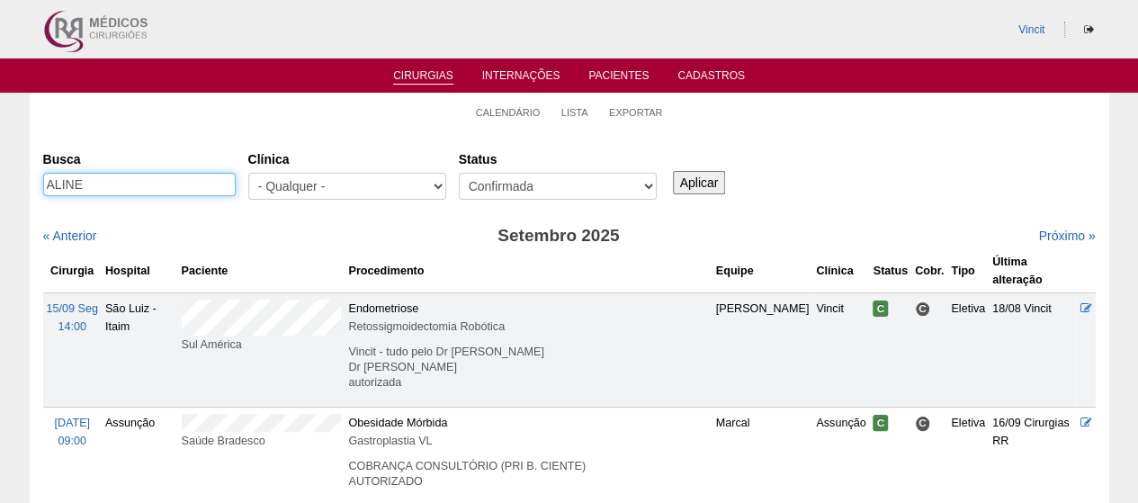
drag, startPoint x: 128, startPoint y: 189, endPoint x: 0, endPoint y: 190, distance: 127.8
click at [0, 190] on div "Calendário Lista Exportar Cirurgias Busca ALINE Clínica - Qualquer - 6R Alphavi…" at bounding box center [569, 363] width 1138 height 540
type input "JULIANA"
click at [673, 171] on input "Aplicar" at bounding box center [699, 182] width 53 height 23
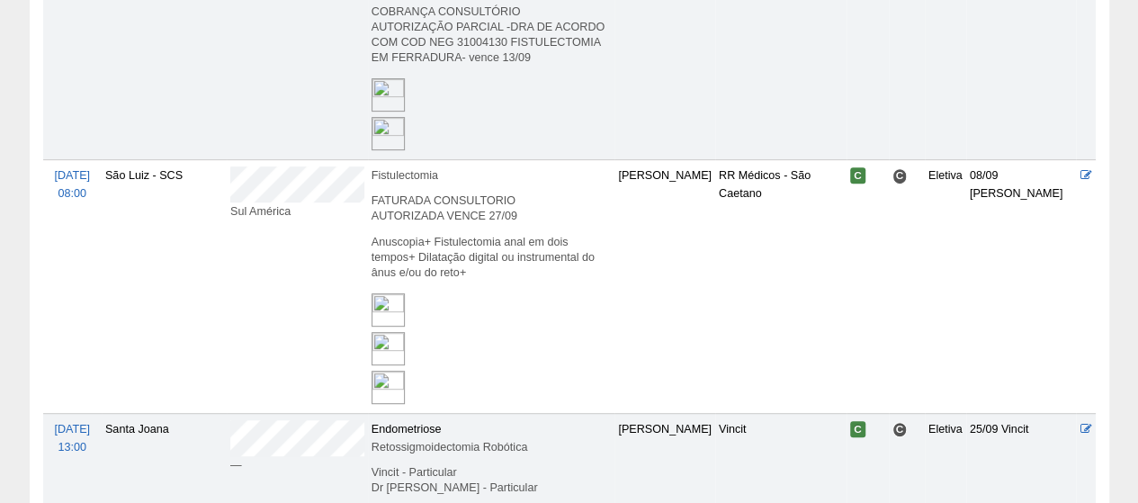
scroll to position [90, 0]
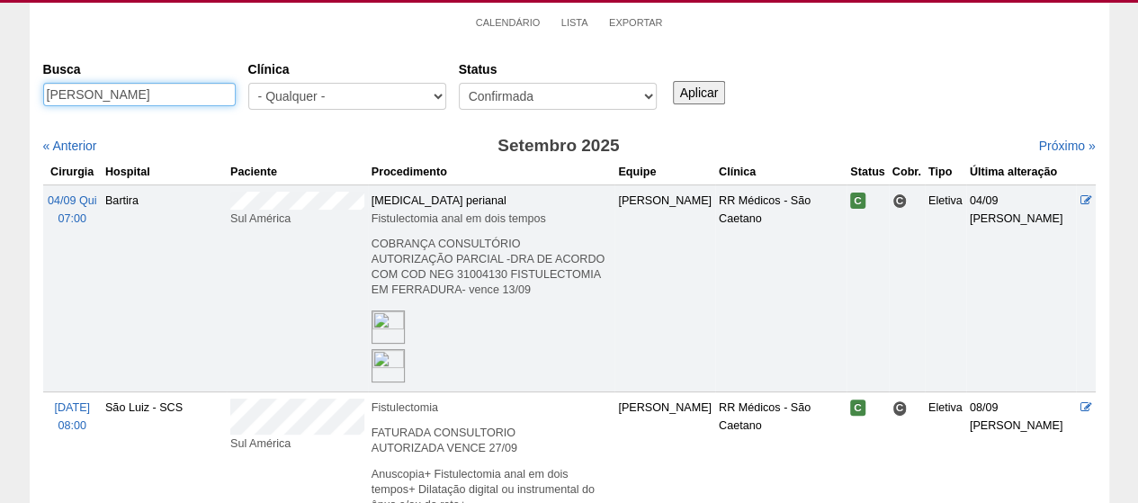
drag, startPoint x: 158, startPoint y: 95, endPoint x: 0, endPoint y: 53, distance: 163.9
click at [0, 53] on div "Calendário Lista Exportar Cirurgias Busca JULIANA Clínica - Qualquer - 6R Alpha…" at bounding box center [569, 485] width 1138 height 965
type input "BIANCA"
click at [673, 81] on input "Aplicar" at bounding box center [699, 92] width 53 height 23
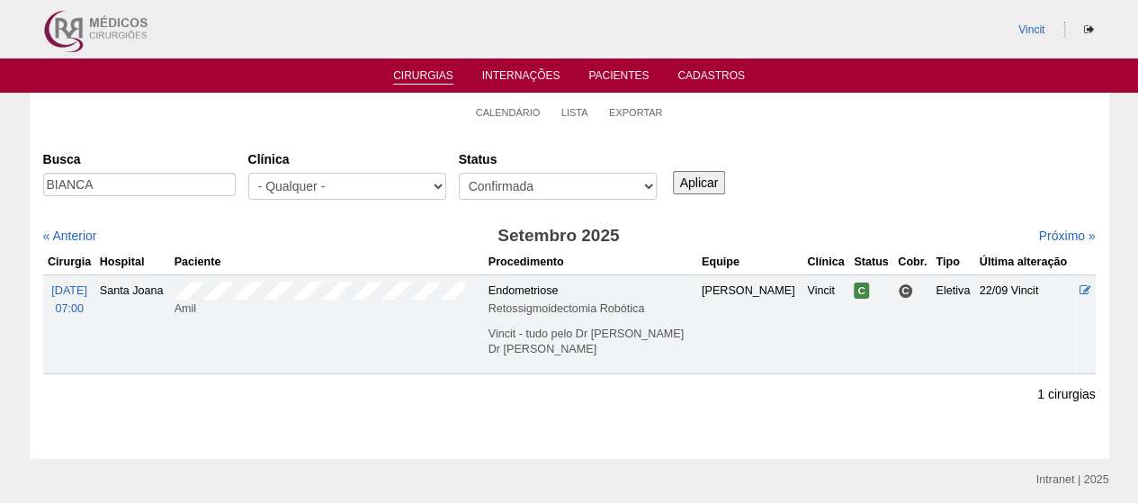
click at [348, 409] on div "Busca BIANCA Clínica - Qualquer - 6R Alphaville Assunção Bartira Brasil Christo…" at bounding box center [569, 279] width 1053 height 270
drag, startPoint x: 139, startPoint y: 175, endPoint x: 0, endPoint y: 188, distance: 139.2
click at [0, 188] on div "Calendário Lista Exportar Cirurgias Busca BIANCA Clínica - Qualquer - 6R Alphav…" at bounding box center [569, 276] width 1138 height 366
type input "ESTEFANY"
click at [673, 171] on input "Aplicar" at bounding box center [699, 182] width 53 height 23
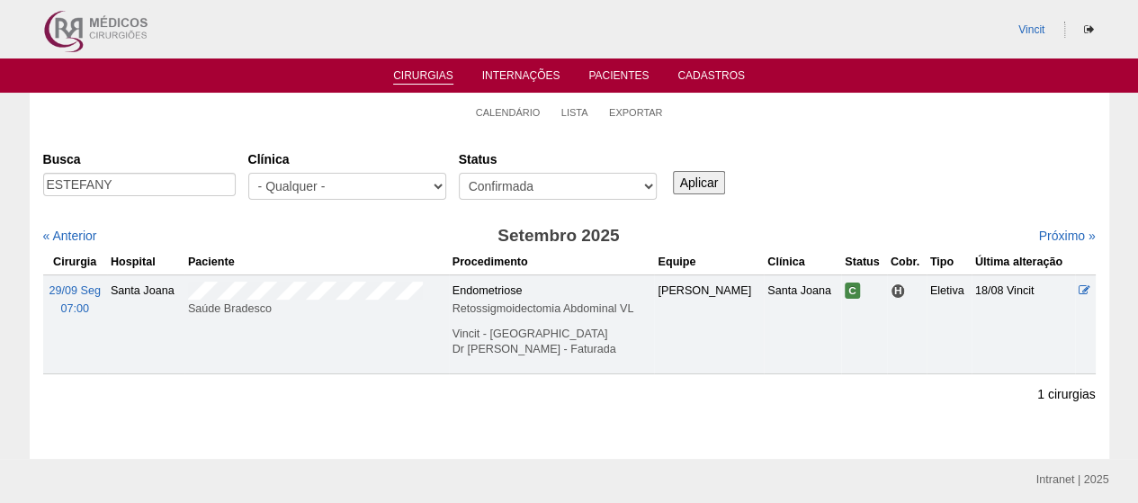
click at [156, 169] on div "Busca ESTEFANY" at bounding box center [145, 174] width 205 height 61
drag, startPoint x: 148, startPoint y: 189, endPoint x: 0, endPoint y: 171, distance: 149.6
click at [0, 171] on div "Calendário Lista Exportar Cirurgias [GEOGRAPHIC_DATA] ESTEFANY [GEOGRAPHIC_DATA…" at bounding box center [569, 276] width 1138 height 366
paste input "[PERSON_NAME]"
type input "[PERSON_NAME]"
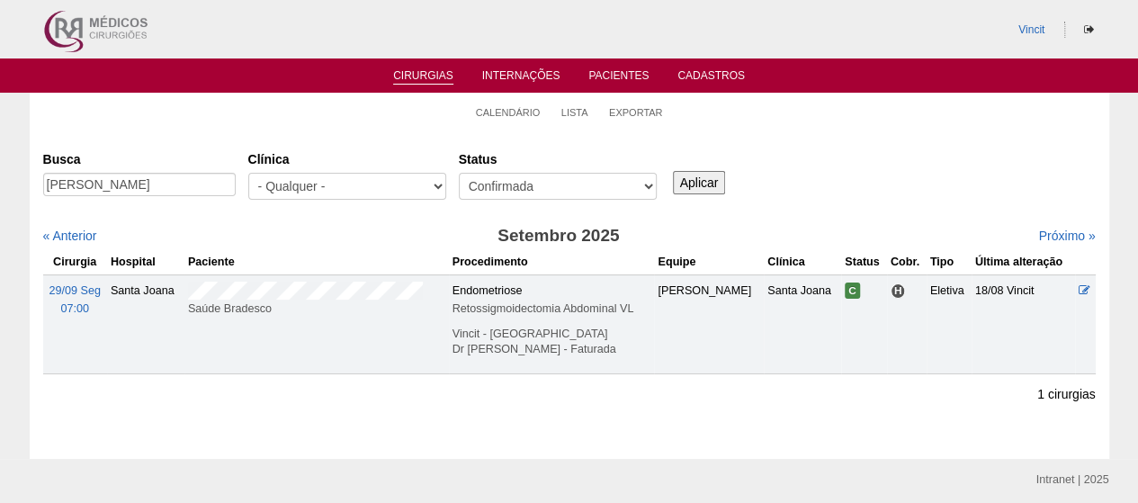
click at [711, 179] on input "Aplicar" at bounding box center [699, 182] width 53 height 23
click at [702, 179] on input "Aplicar" at bounding box center [699, 182] width 53 height 23
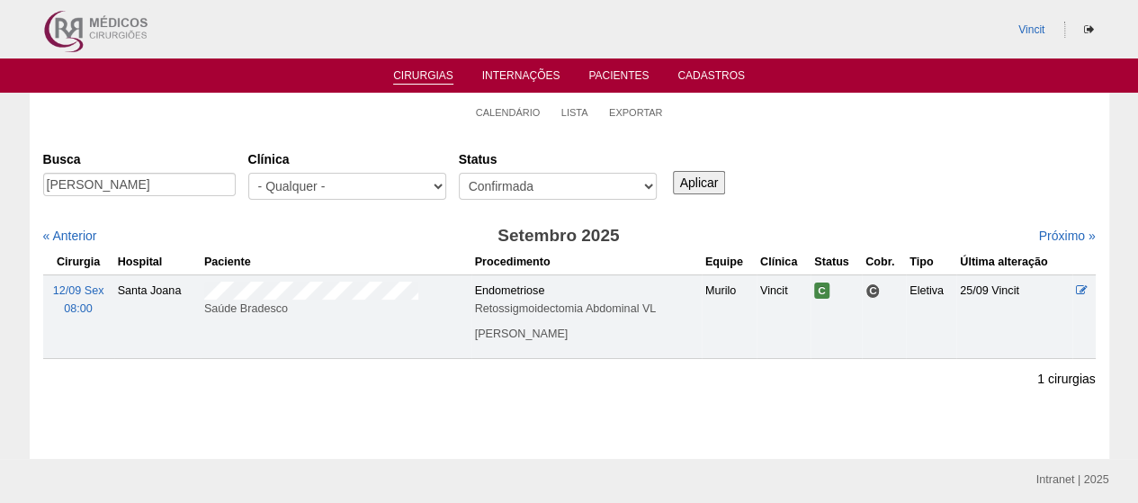
click at [435, 76] on link "Cirurgias" at bounding box center [423, 76] width 60 height 15
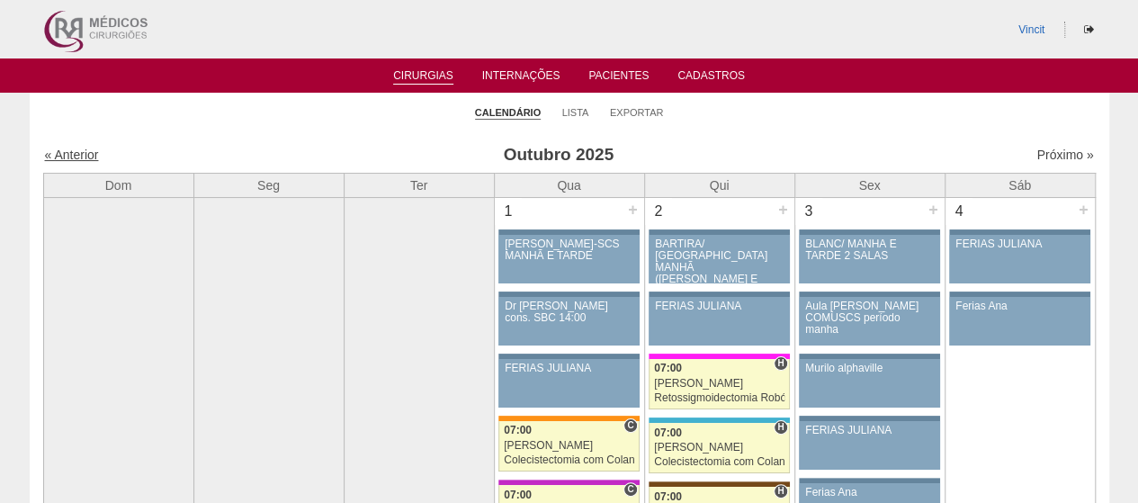
click at [83, 154] on link "« Anterior" at bounding box center [72, 155] width 54 height 14
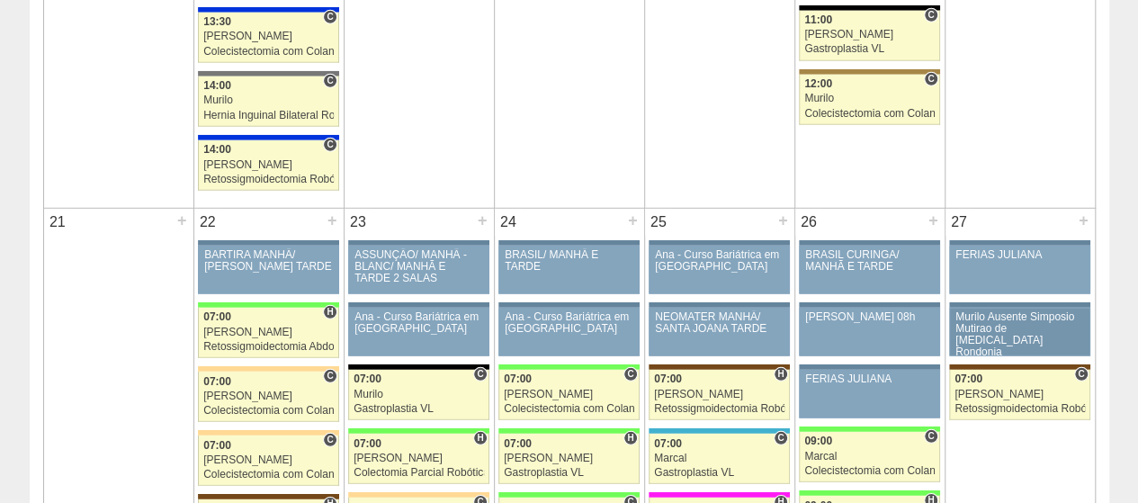
scroll to position [2520, 0]
